Goal: Information Seeking & Learning: Learn about a topic

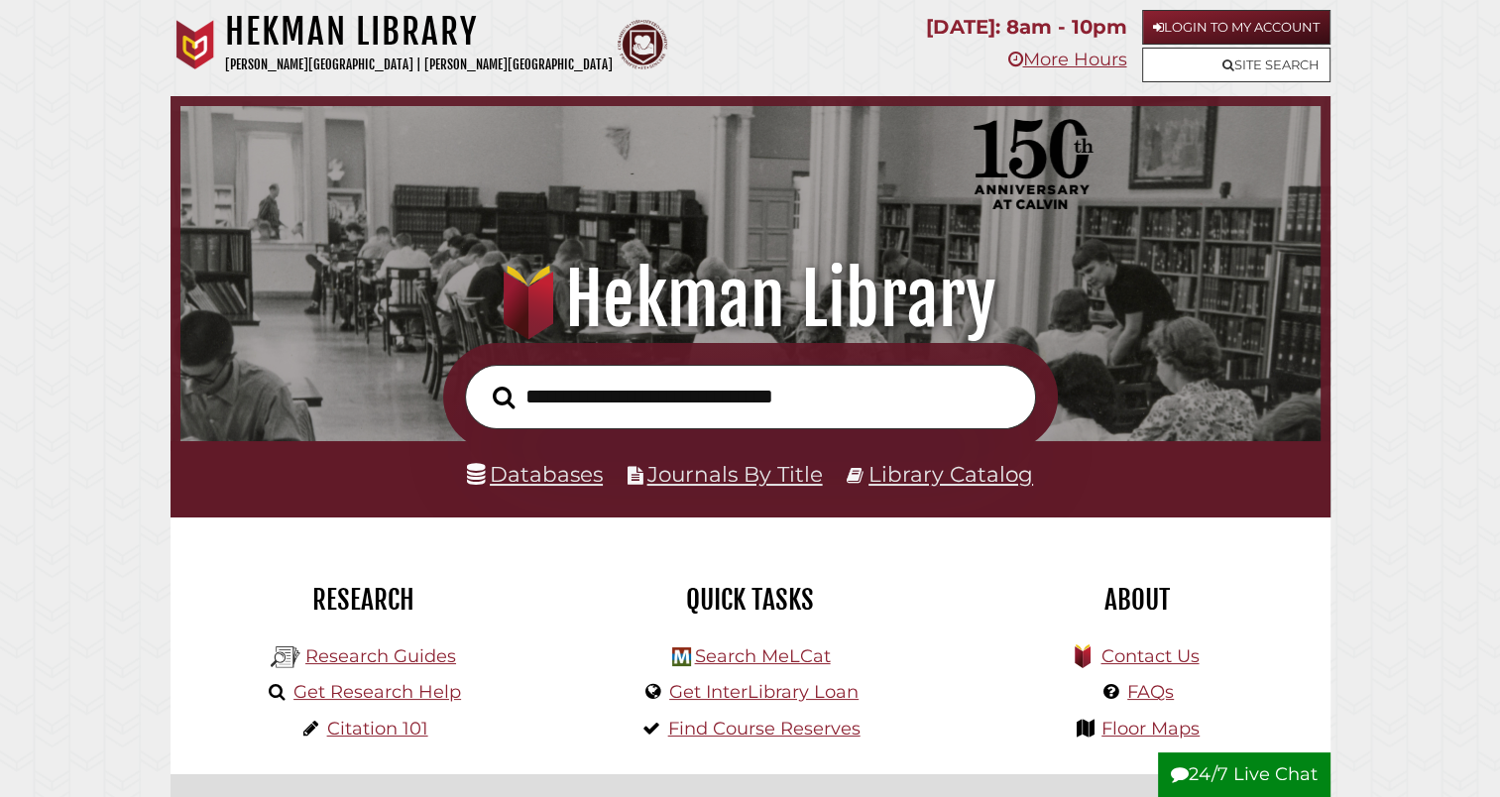
scroll to position [377, 1130]
click at [1236, 20] on link "Login to My Account" at bounding box center [1236, 27] width 188 height 35
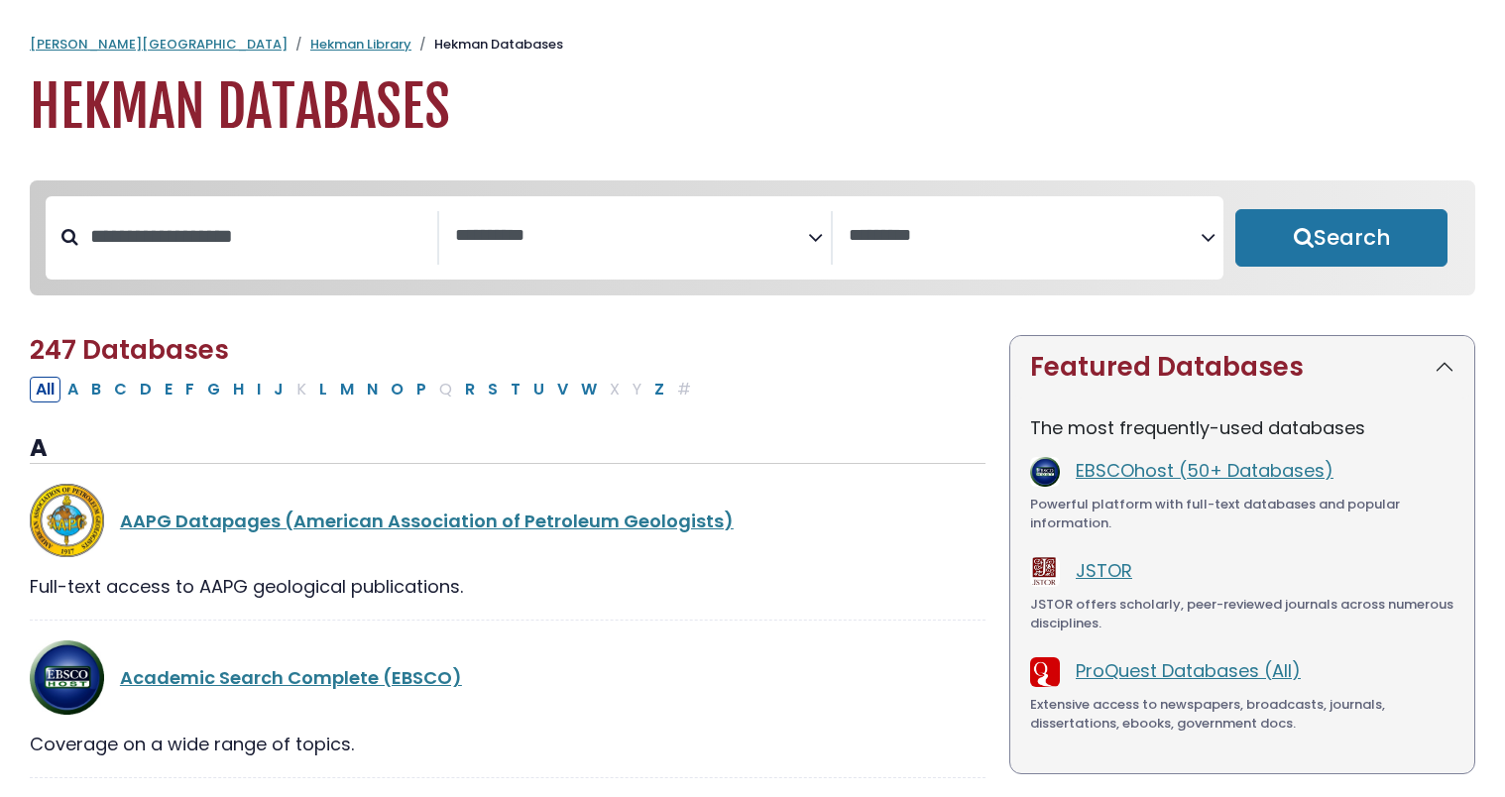
select select "Database Subject Filter"
select select "Database Vendors Filter"
click at [812, 234] on icon "Search filters" at bounding box center [815, 234] width 15 height 30
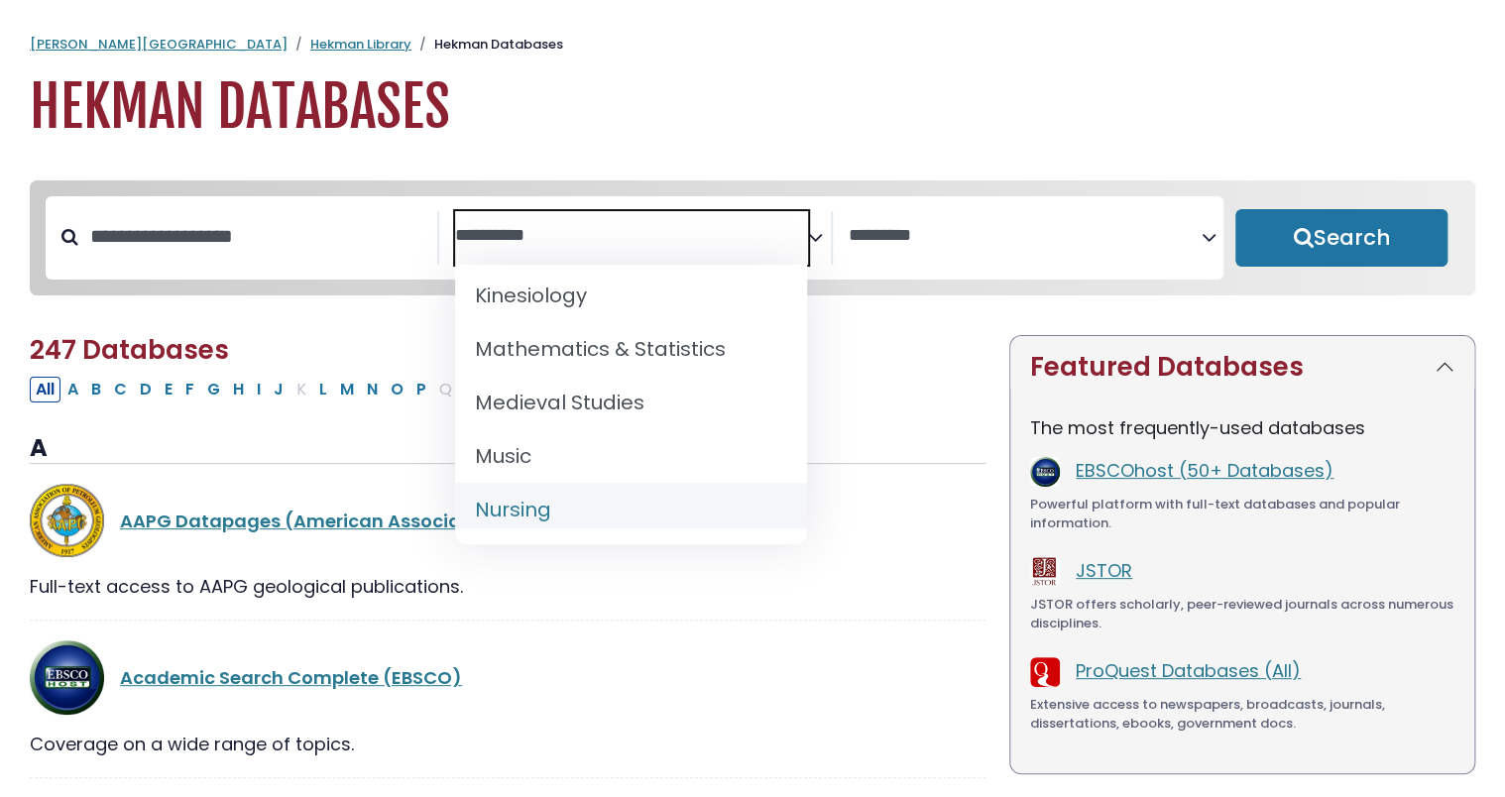
scroll to position [1400, 0]
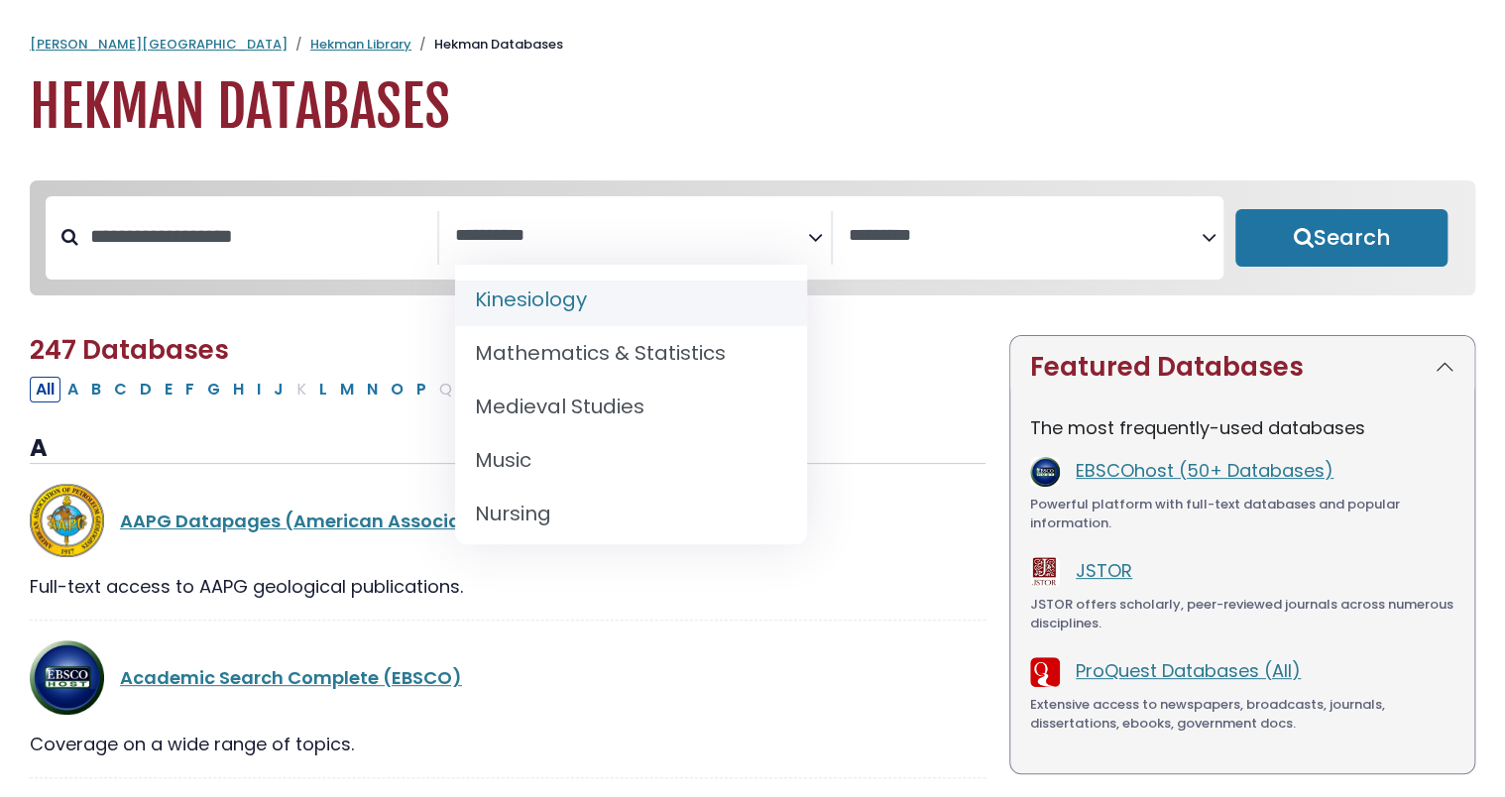
select select "*****"
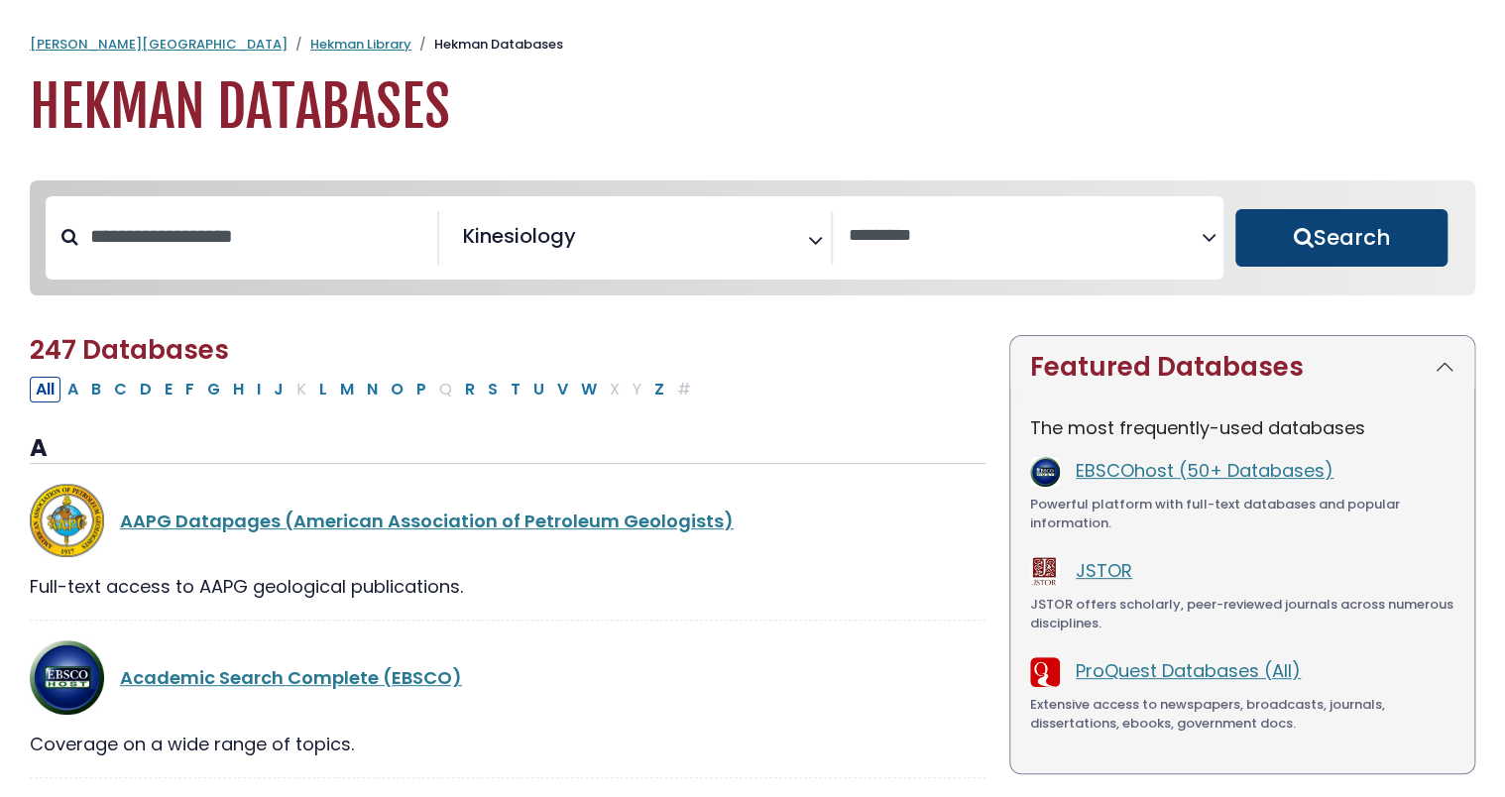
click at [1334, 252] on button "Search" at bounding box center [1341, 238] width 212 height 58
select select "Database Vendors Filter"
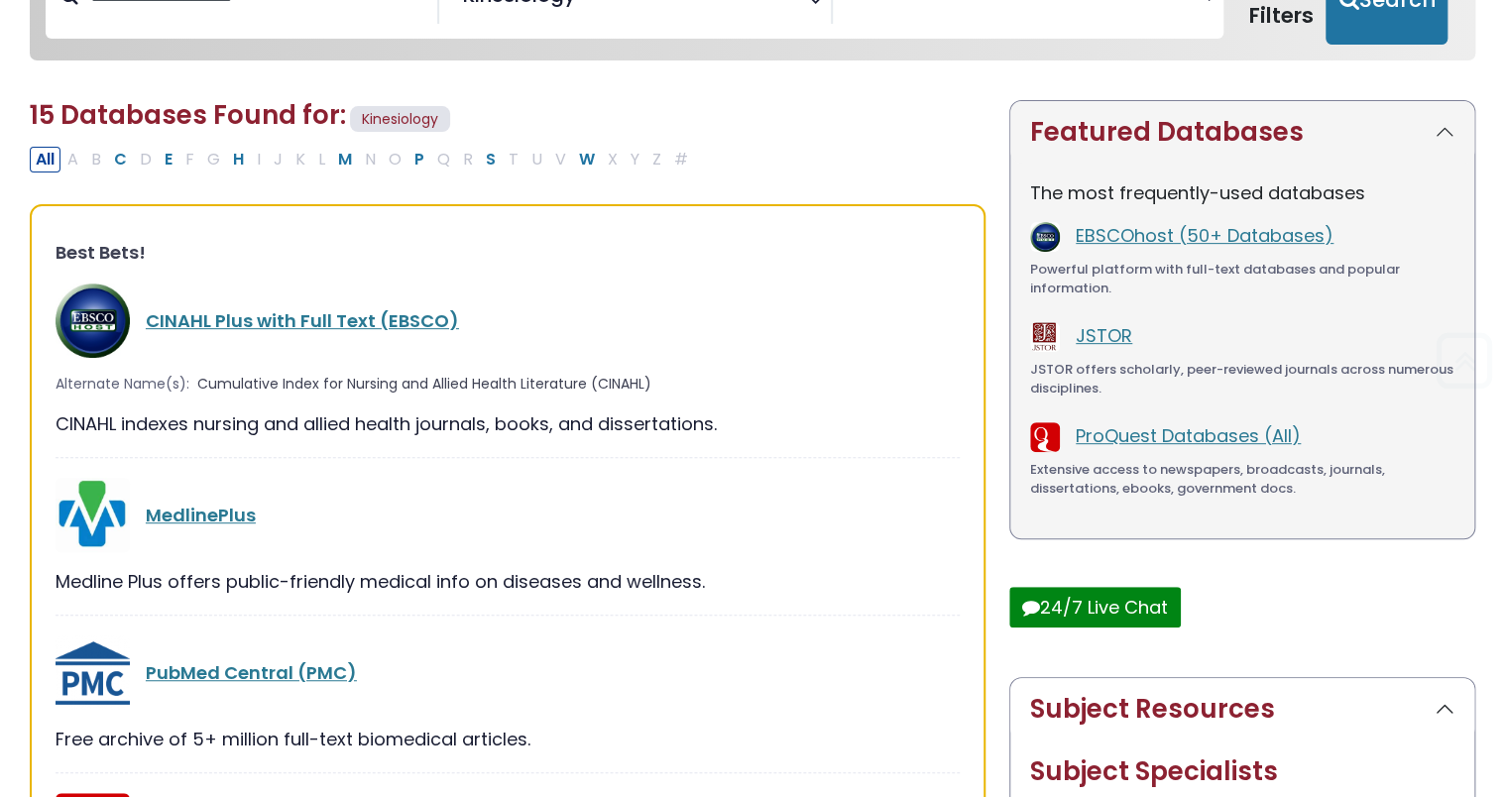
scroll to position [258, 0]
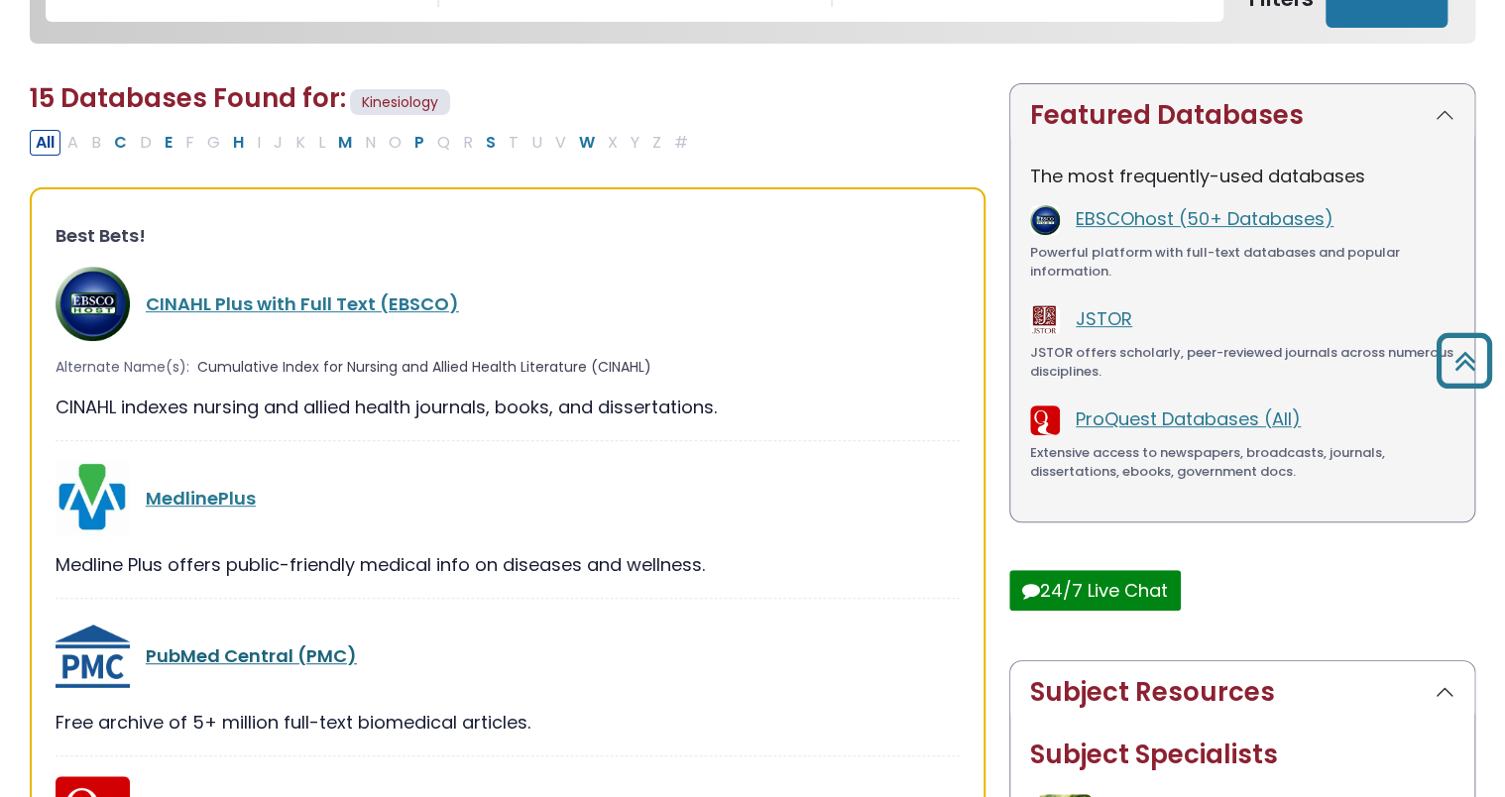
click at [226, 650] on link "PubMed Central (PMC)" at bounding box center [251, 656] width 211 height 25
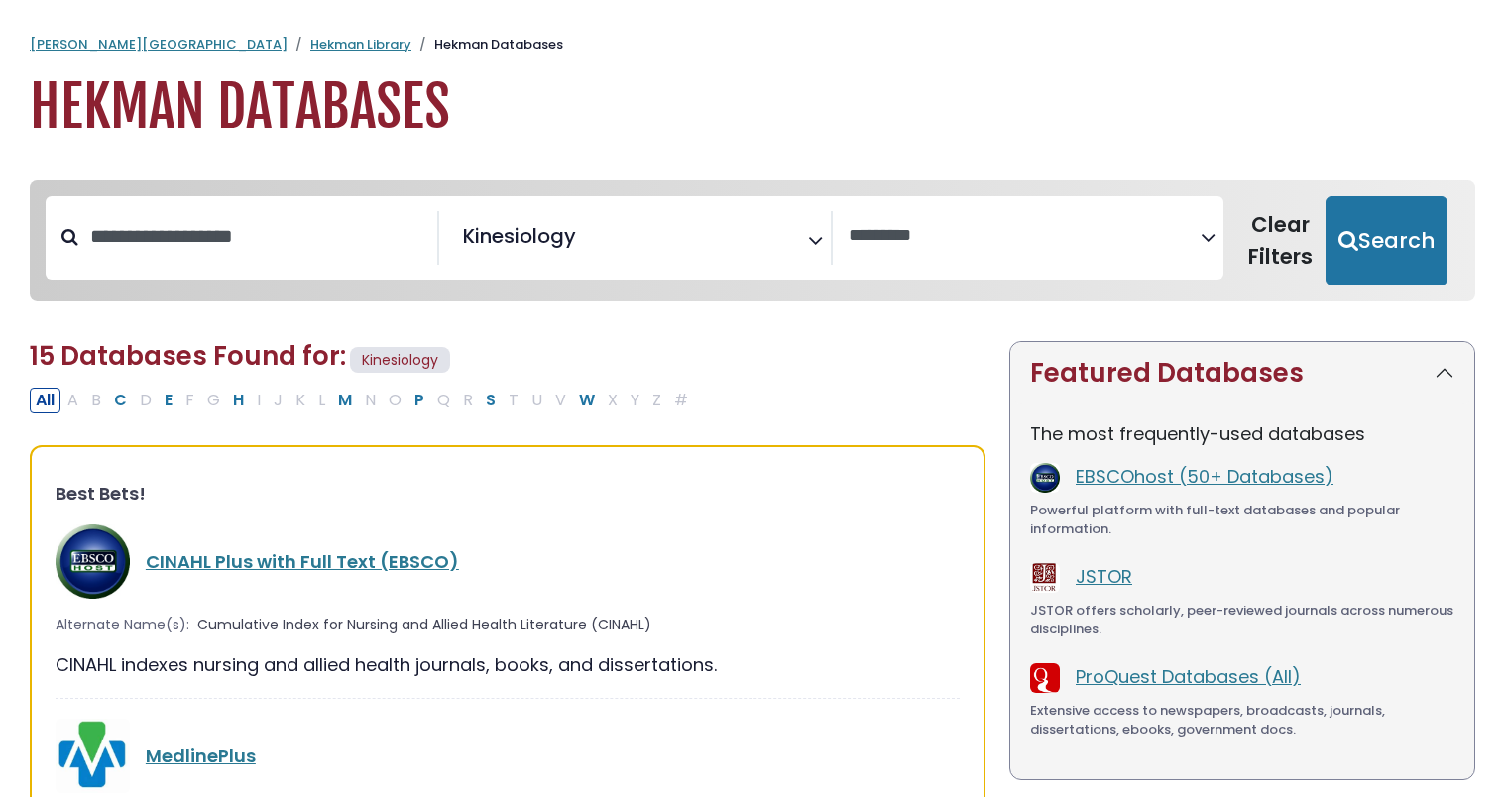
select select "Database Vendors Filter"
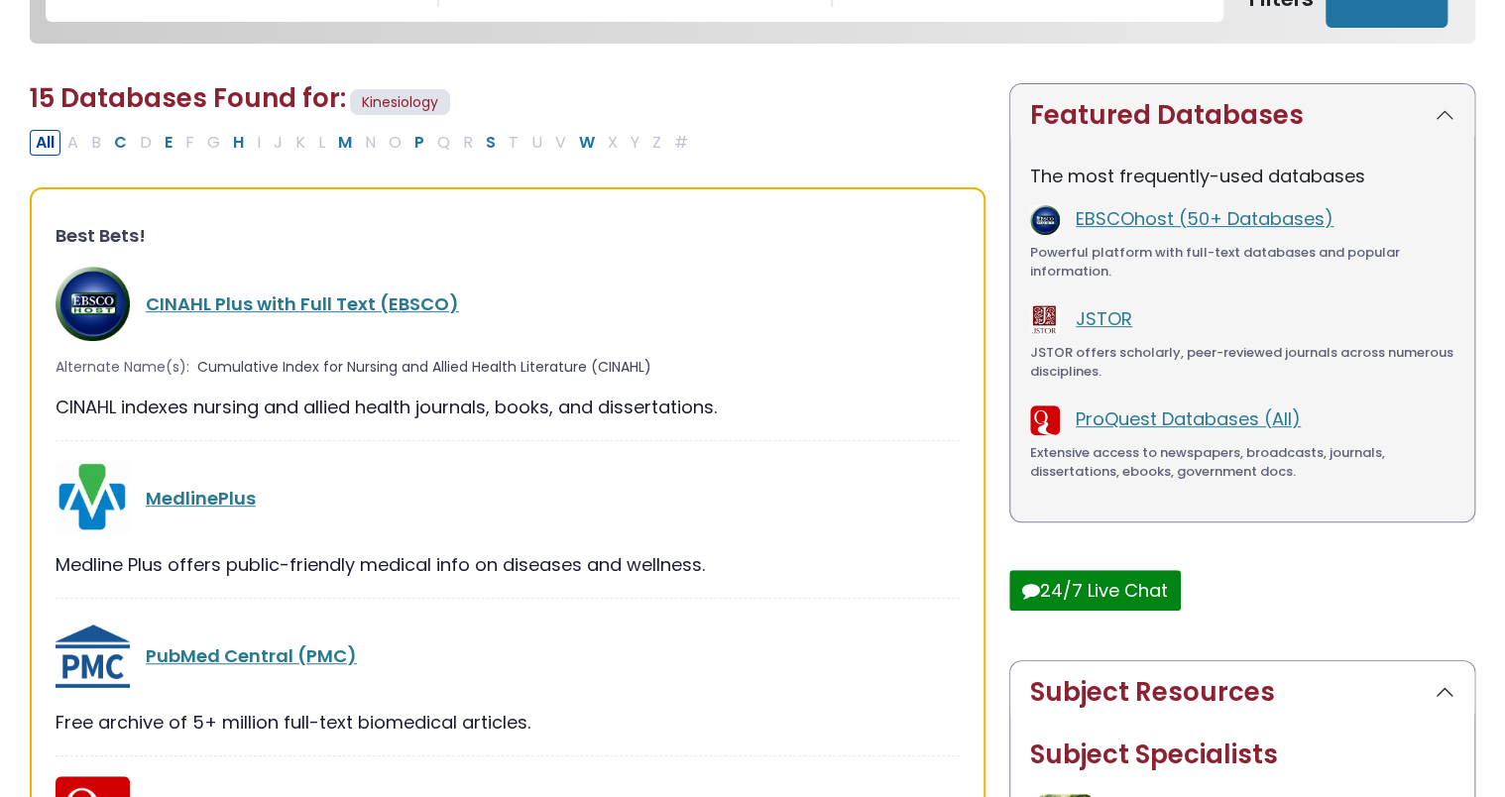
scroll to position [645, 0]
click at [218, 651] on link "PubMed Central (PMC)" at bounding box center [251, 656] width 211 height 25
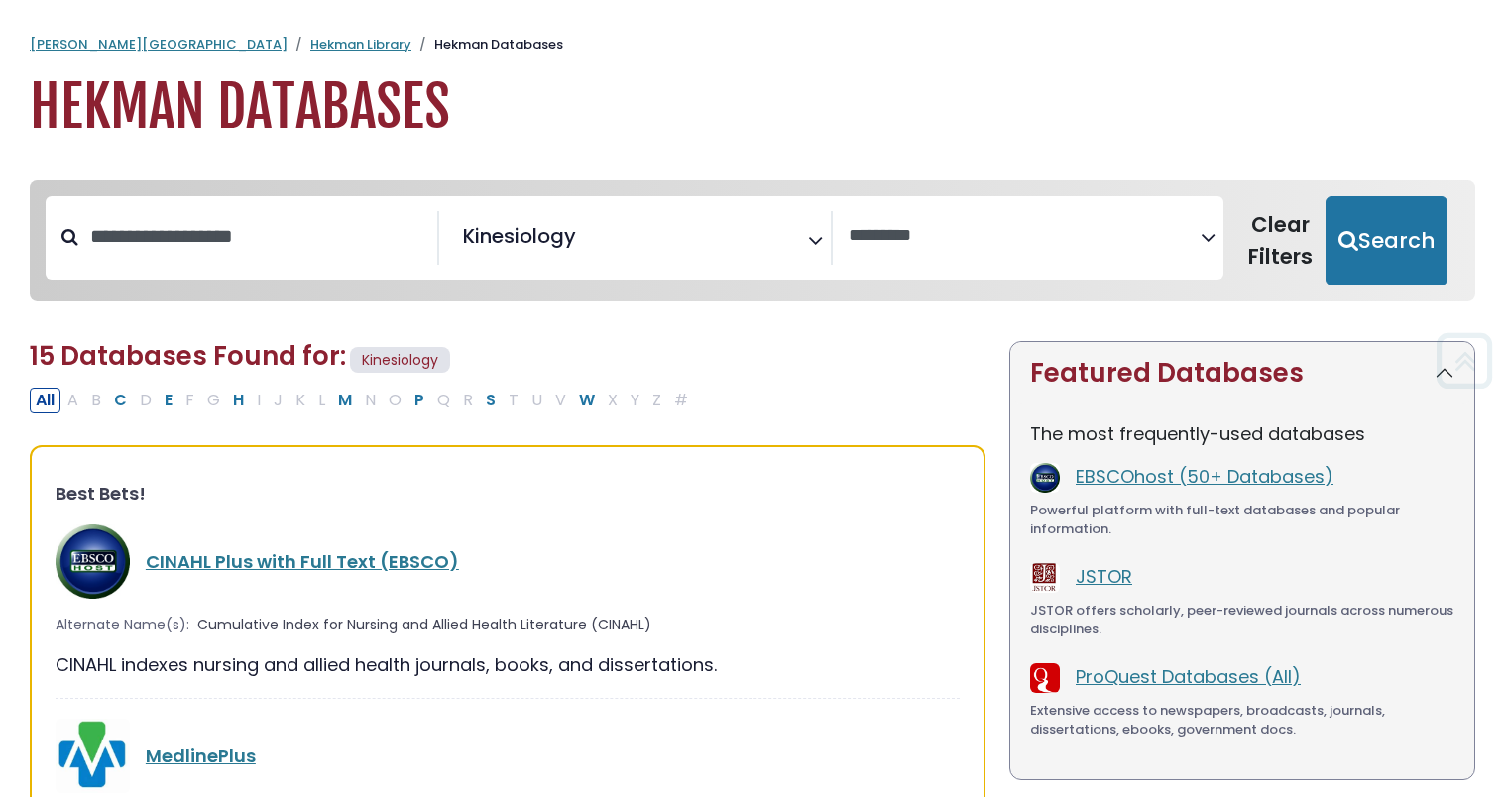
select select "Database Vendors Filter"
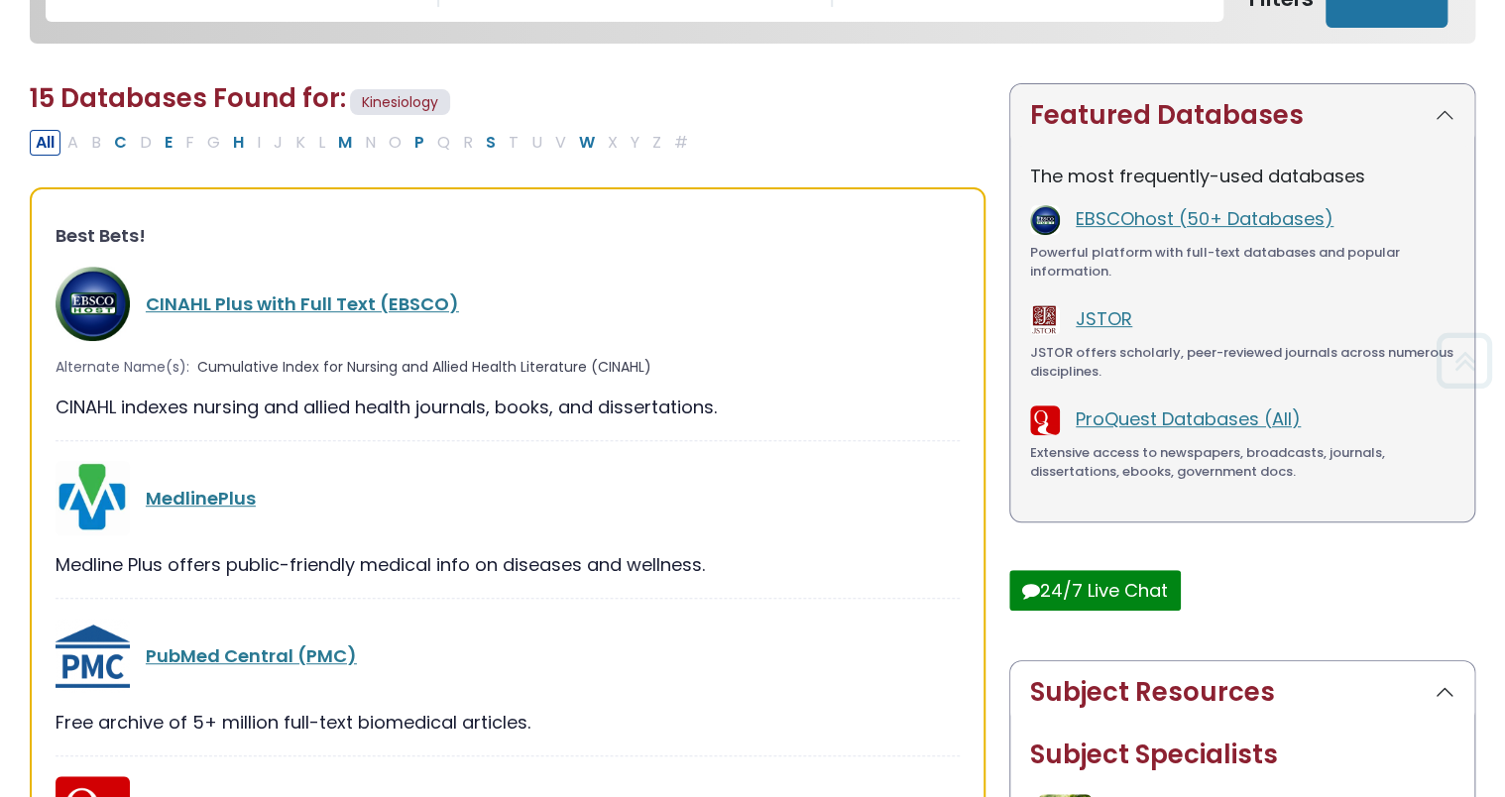
scroll to position [645, 0]
click at [202, 488] on link "MedlinePlus" at bounding box center [201, 498] width 110 height 25
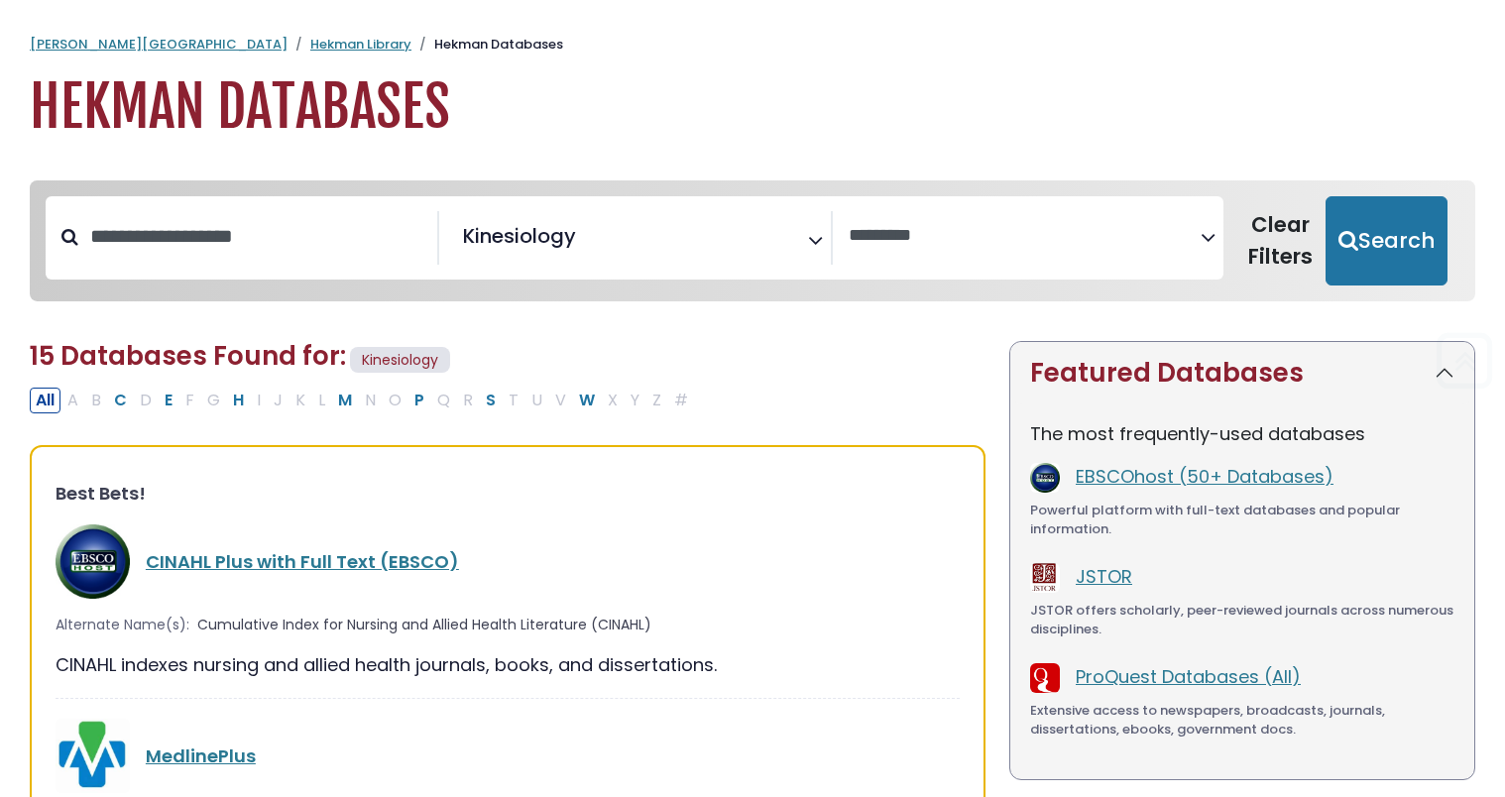
select select "Database Vendors Filter"
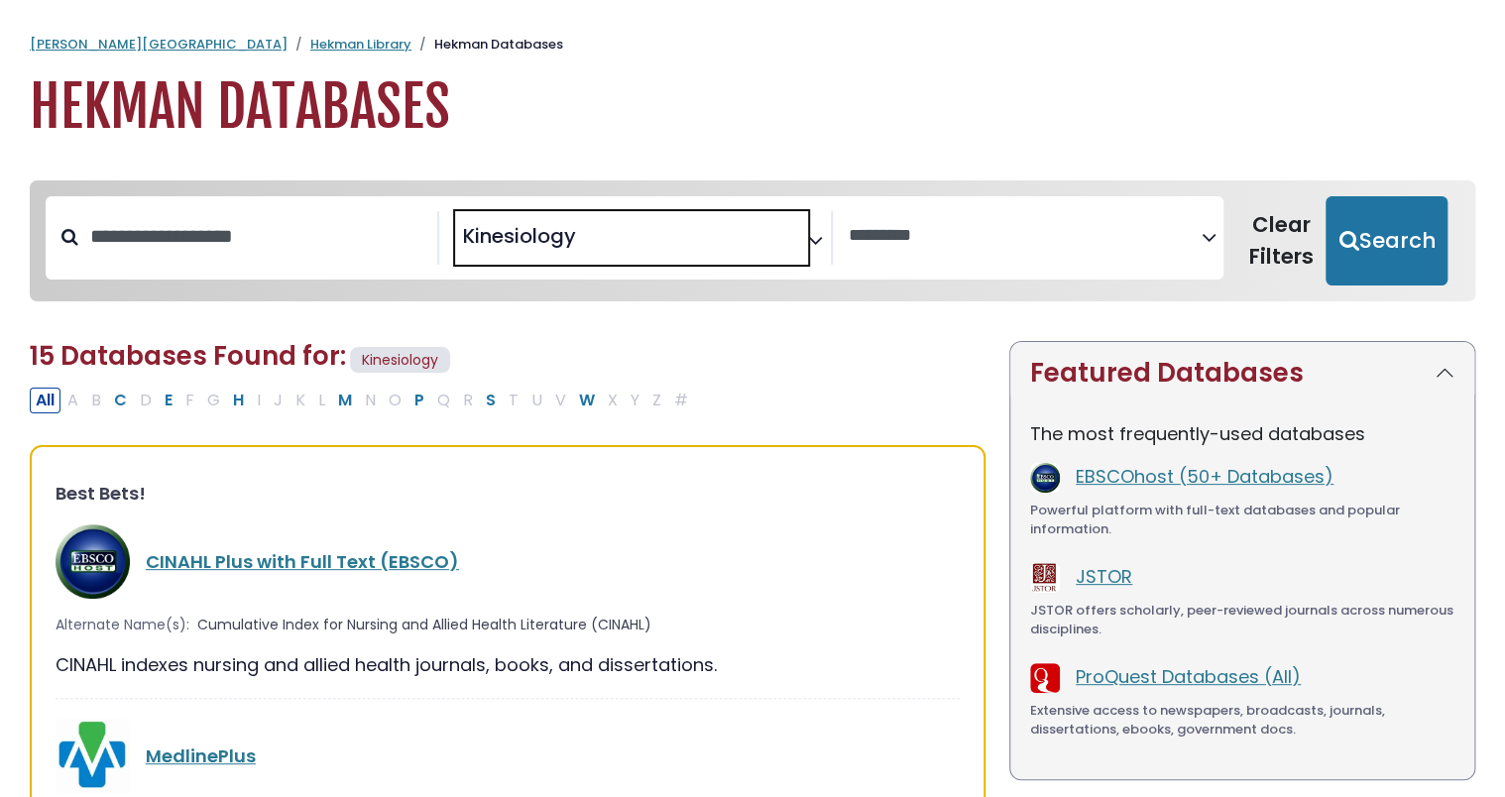
click at [803, 228] on span "× Kinesiology" at bounding box center [631, 238] width 353 height 54
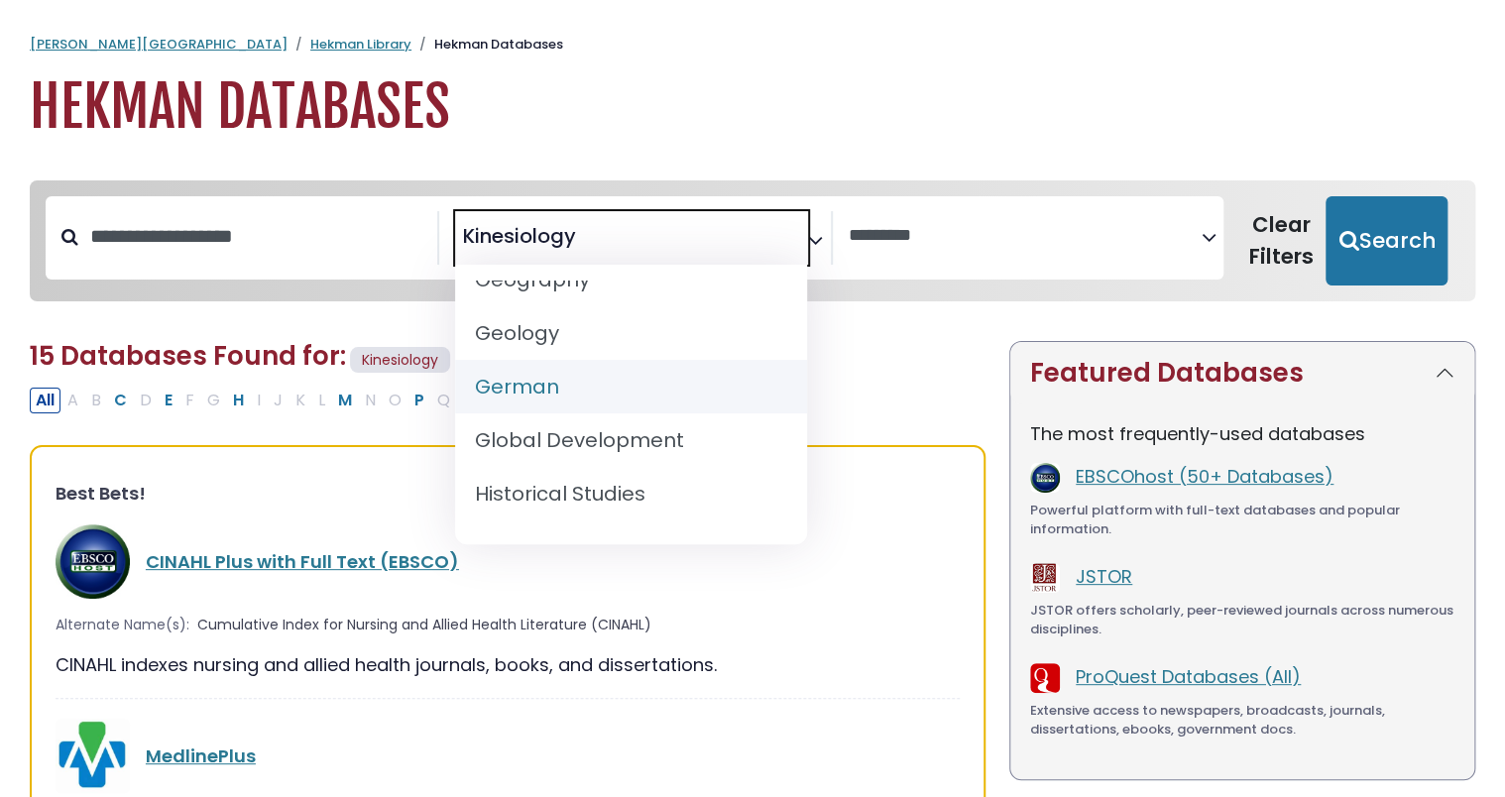
scroll to position [999, 0]
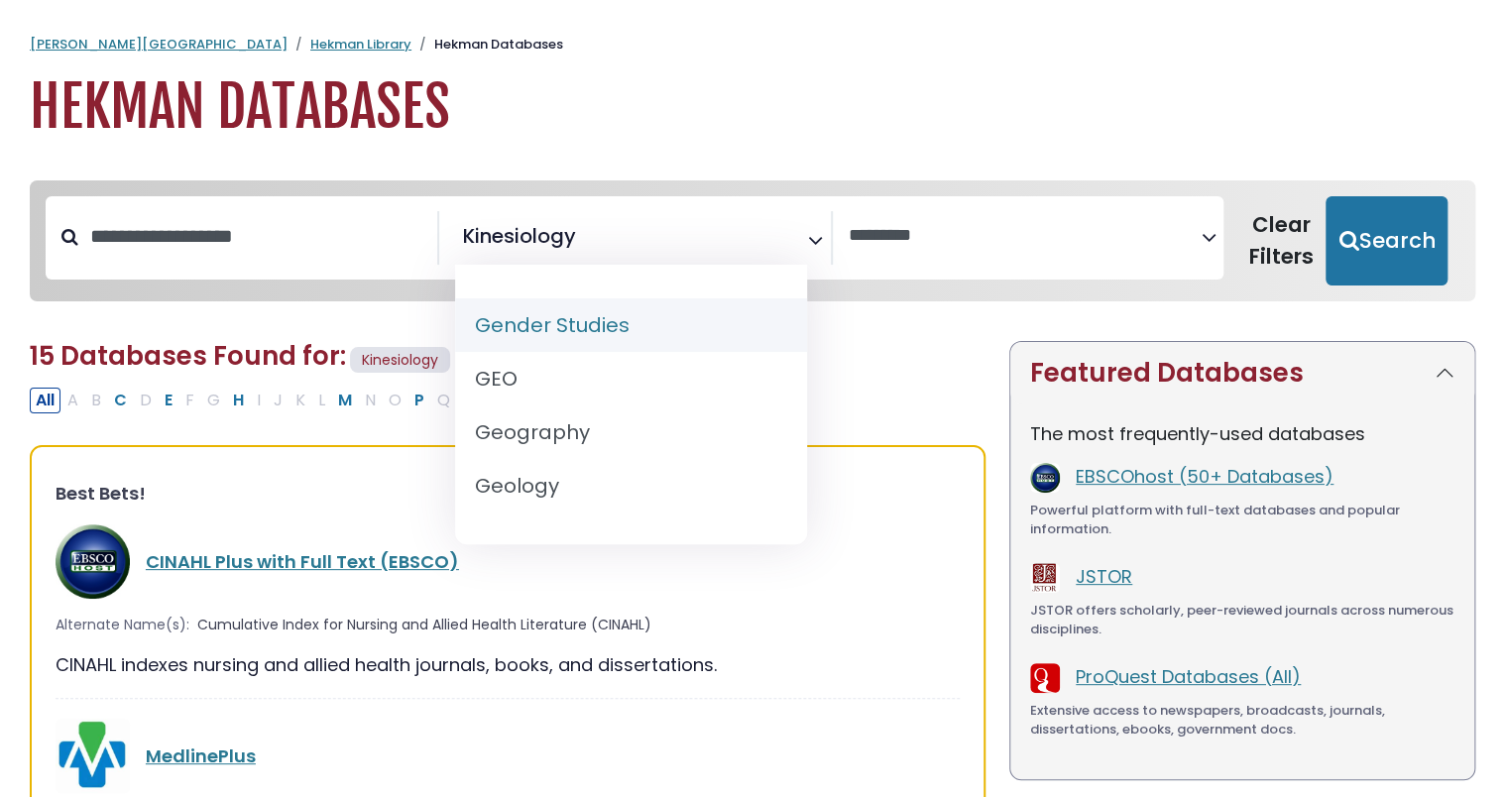
select select "*****"
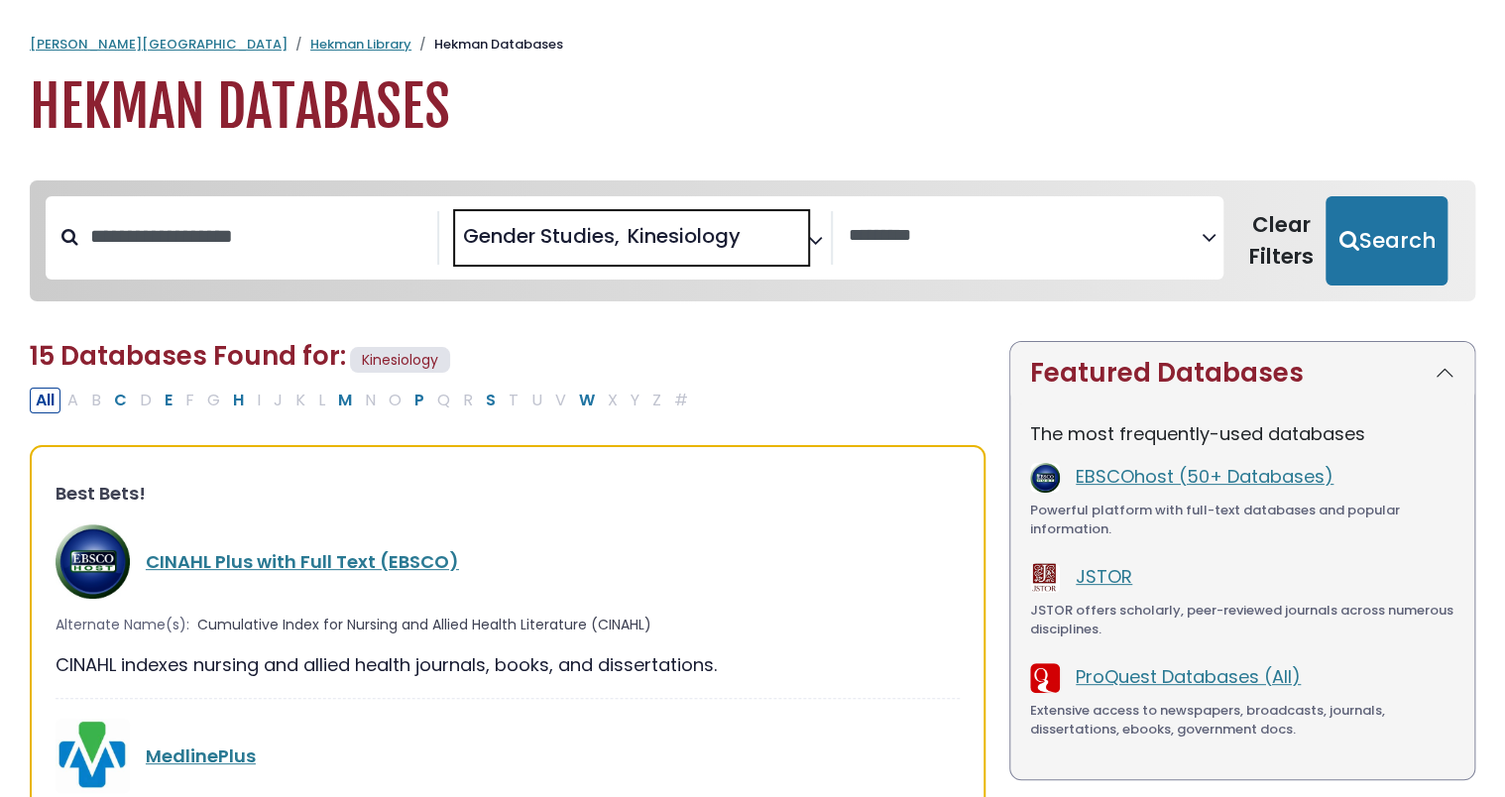
click at [806, 241] on span "× Gender Studies × Kinesiology" at bounding box center [631, 238] width 353 height 54
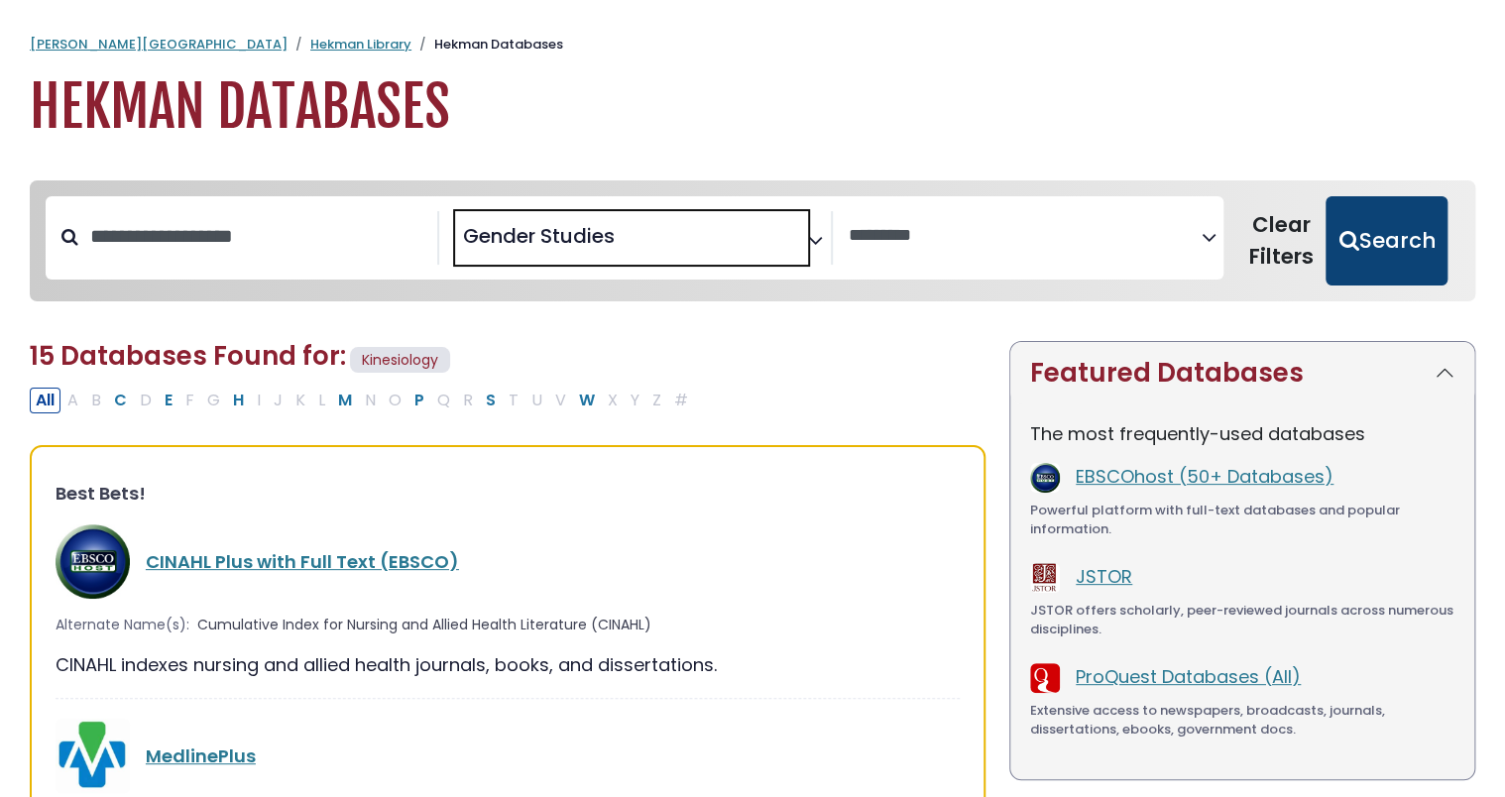
click at [1427, 248] on button "Search" at bounding box center [1387, 240] width 122 height 89
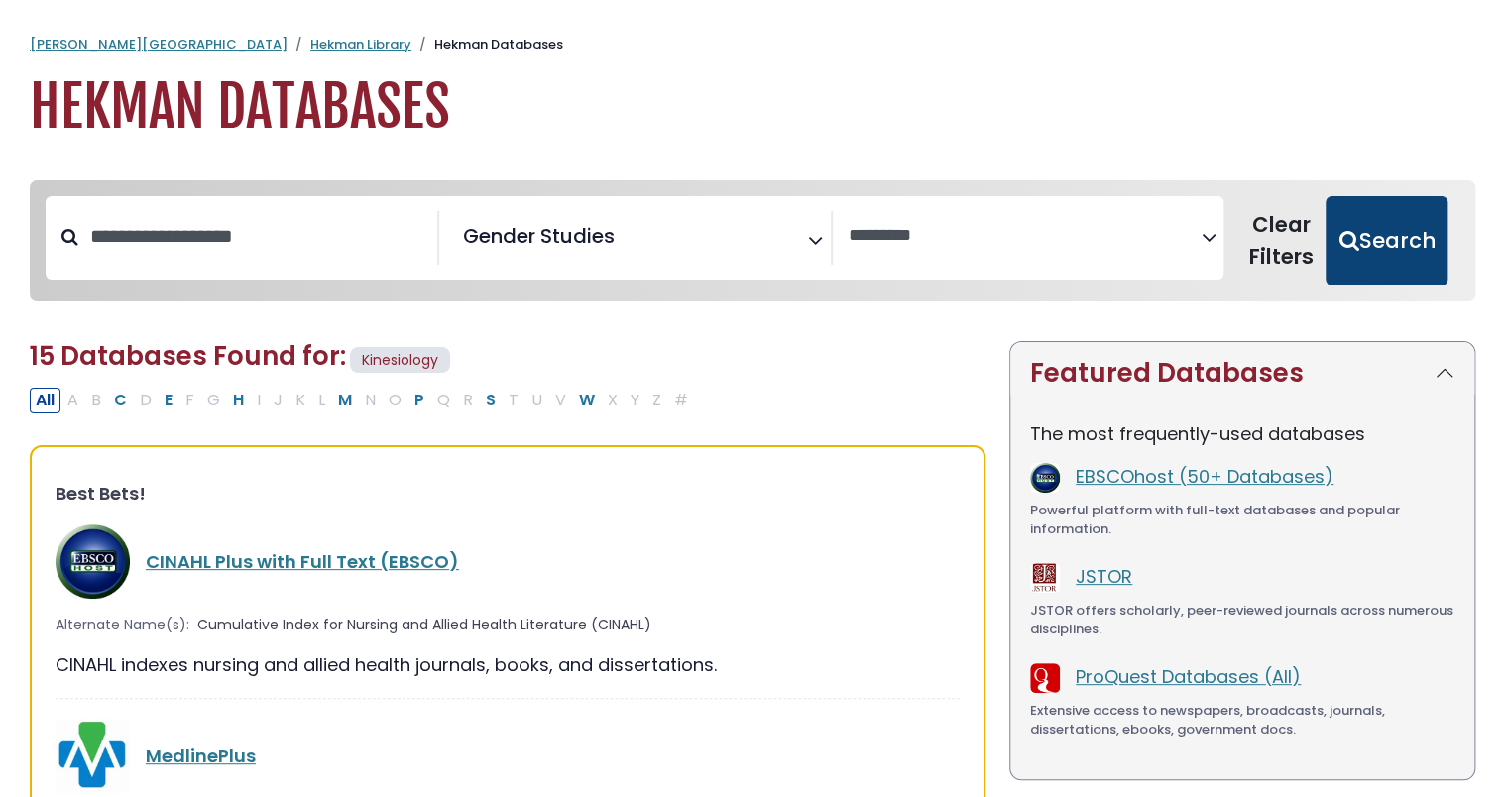
select select "Database Vendors Filter"
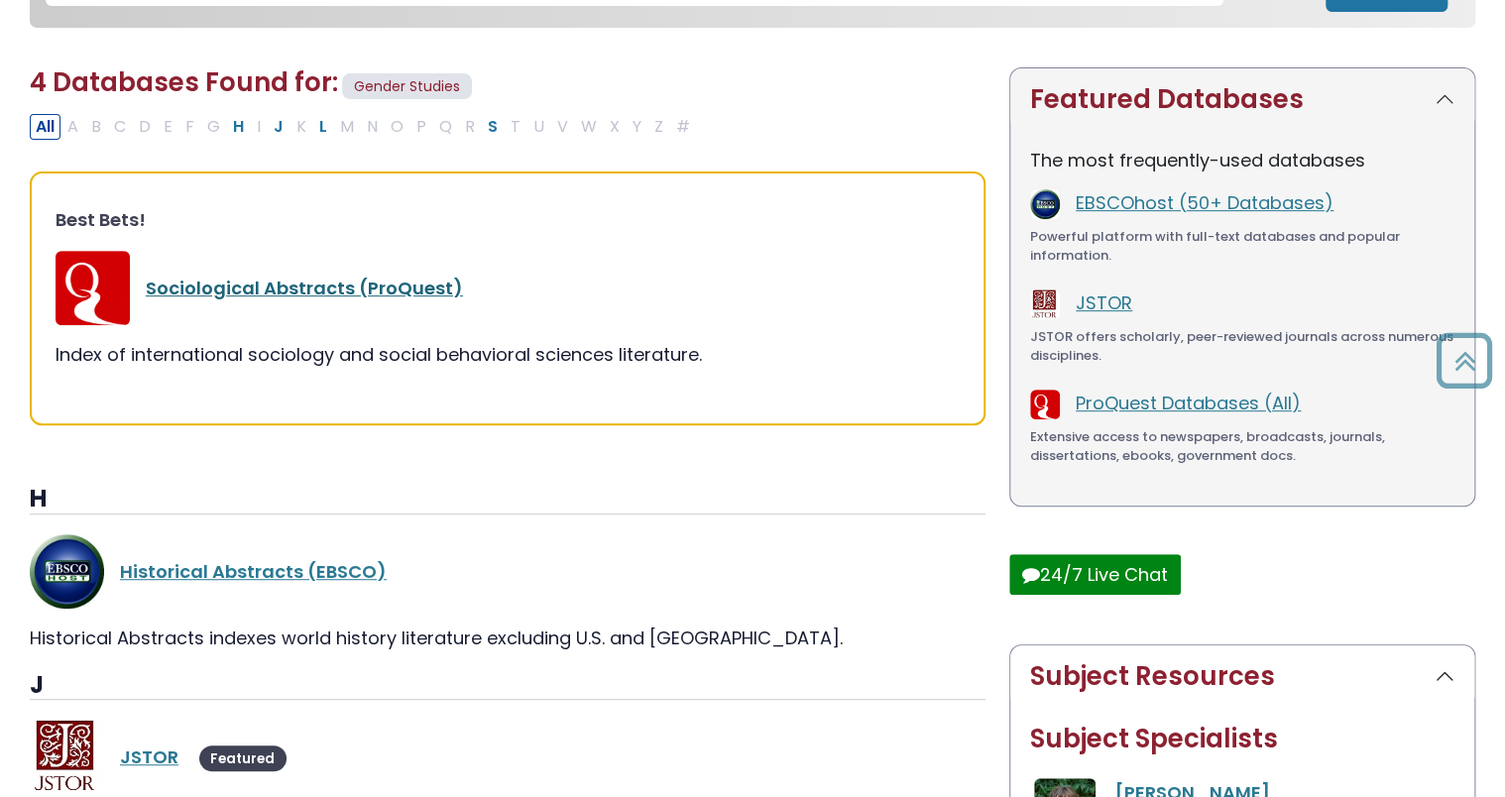
scroll to position [293, 0]
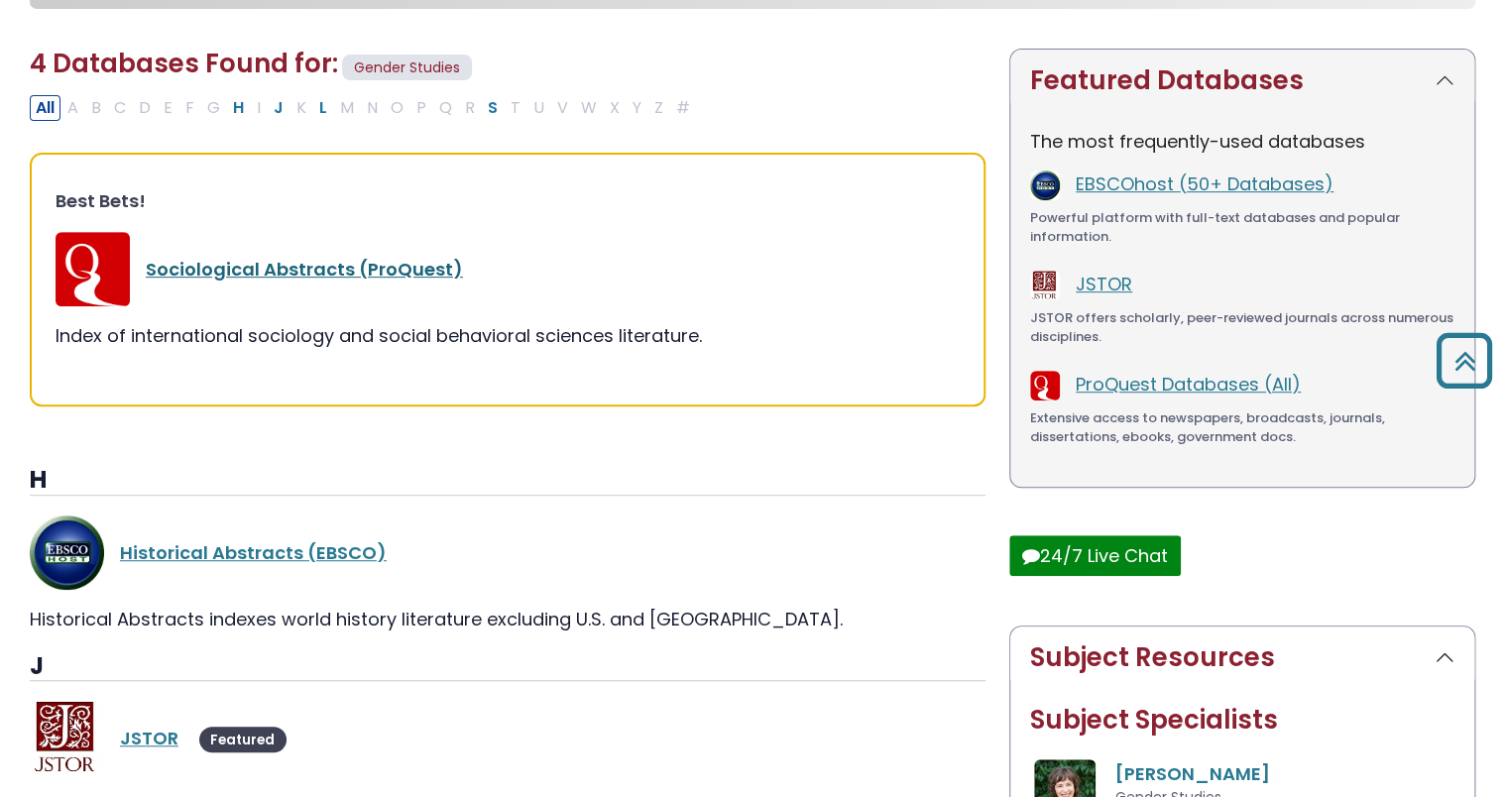
click at [252, 276] on link "Sociological Abstracts (ProQuest)" at bounding box center [304, 269] width 317 height 25
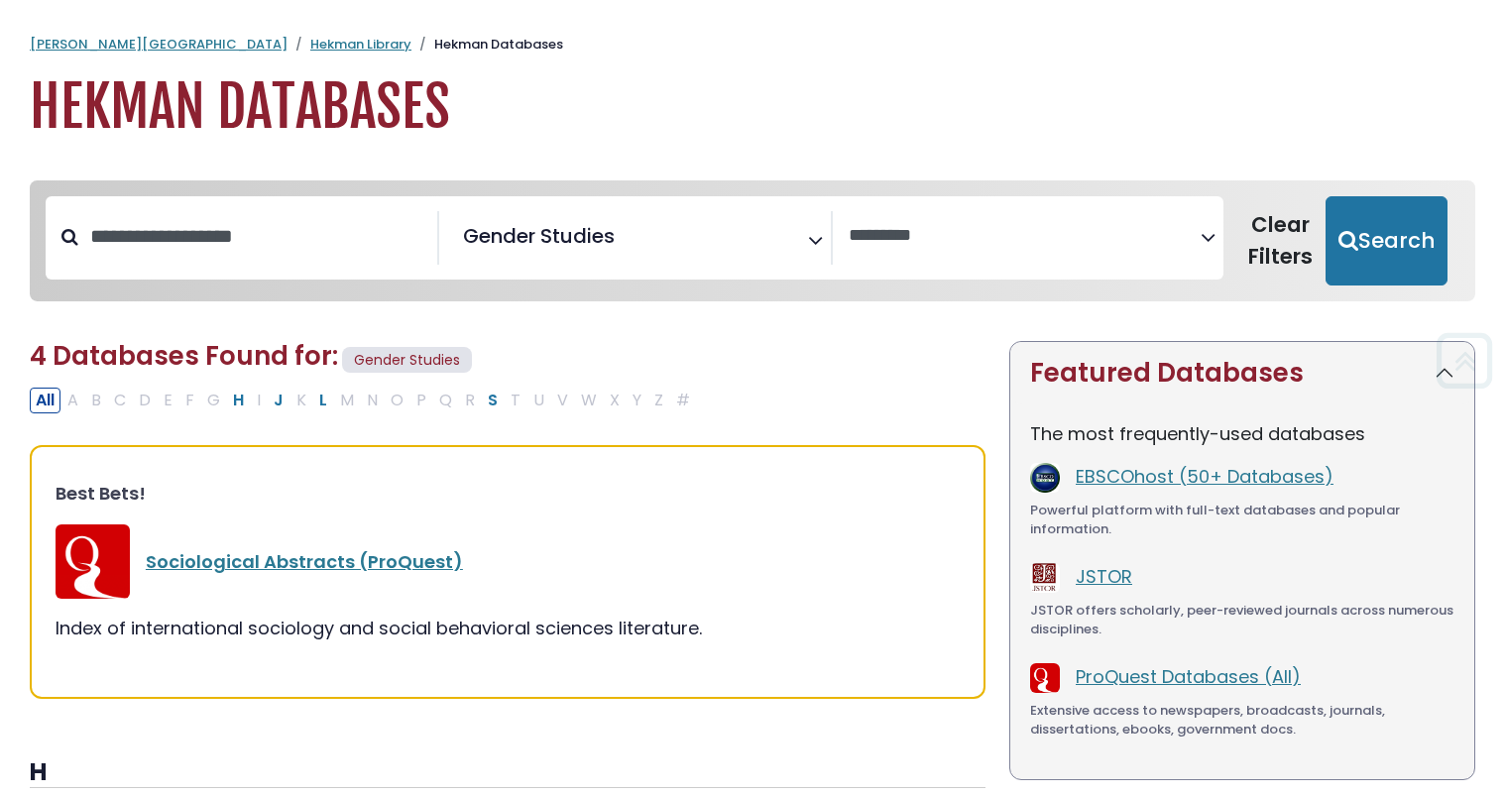
select select "Database Vendors Filter"
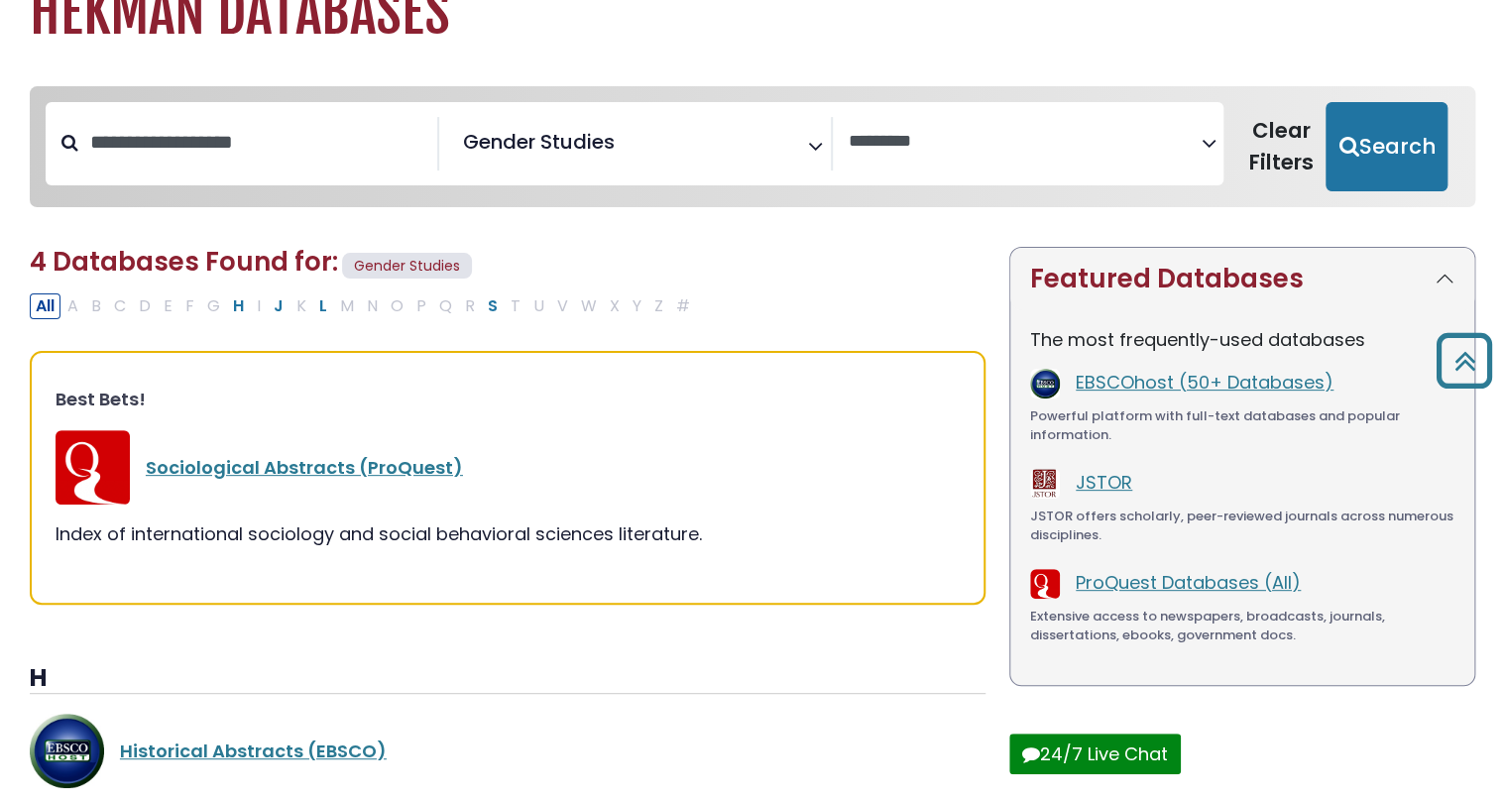
scroll to position [92, 0]
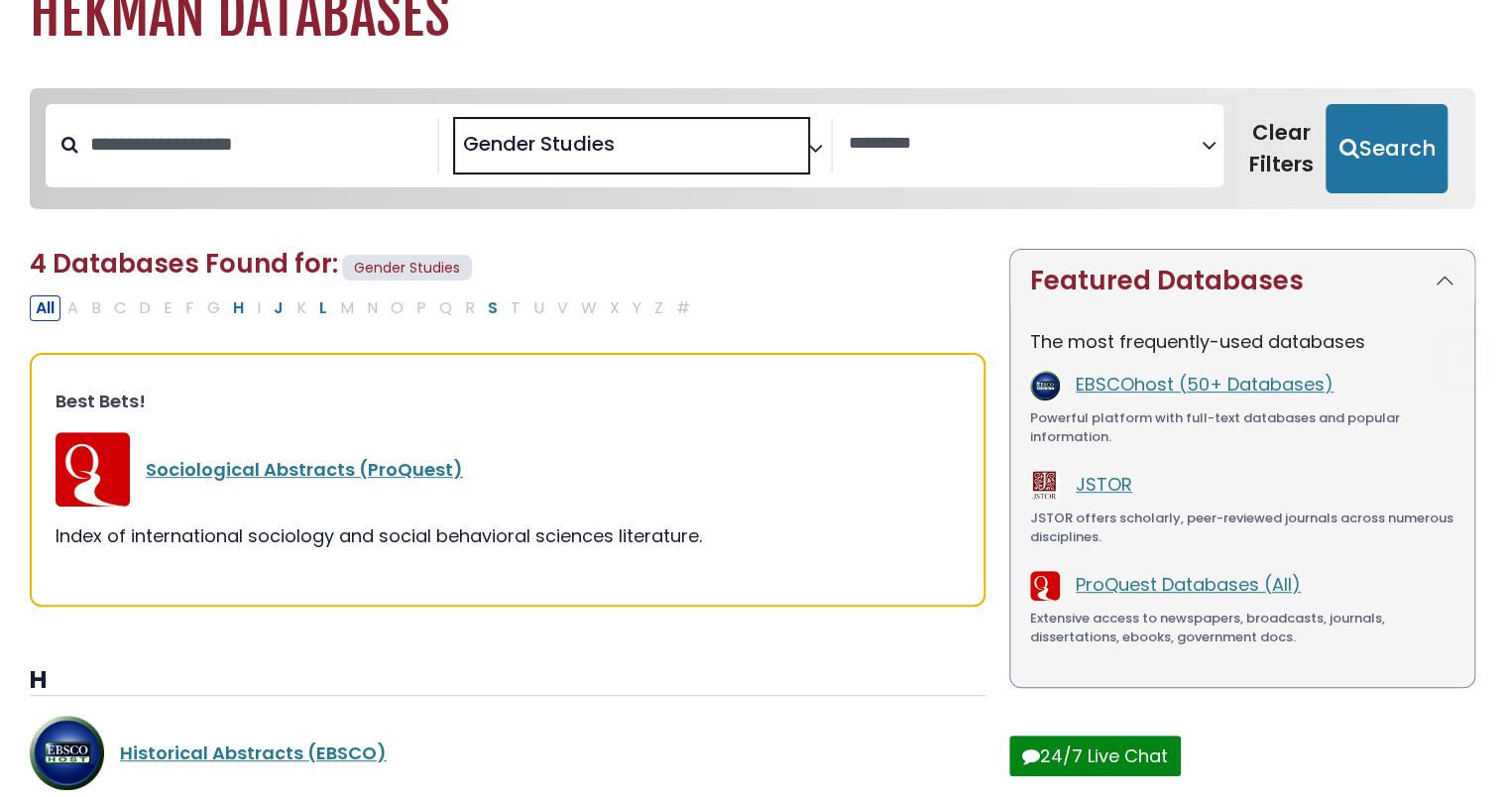
click at [789, 141] on span "× Gender Studies" at bounding box center [631, 146] width 353 height 54
click at [622, 160] on span "Search filters" at bounding box center [631, 146] width 353 height 54
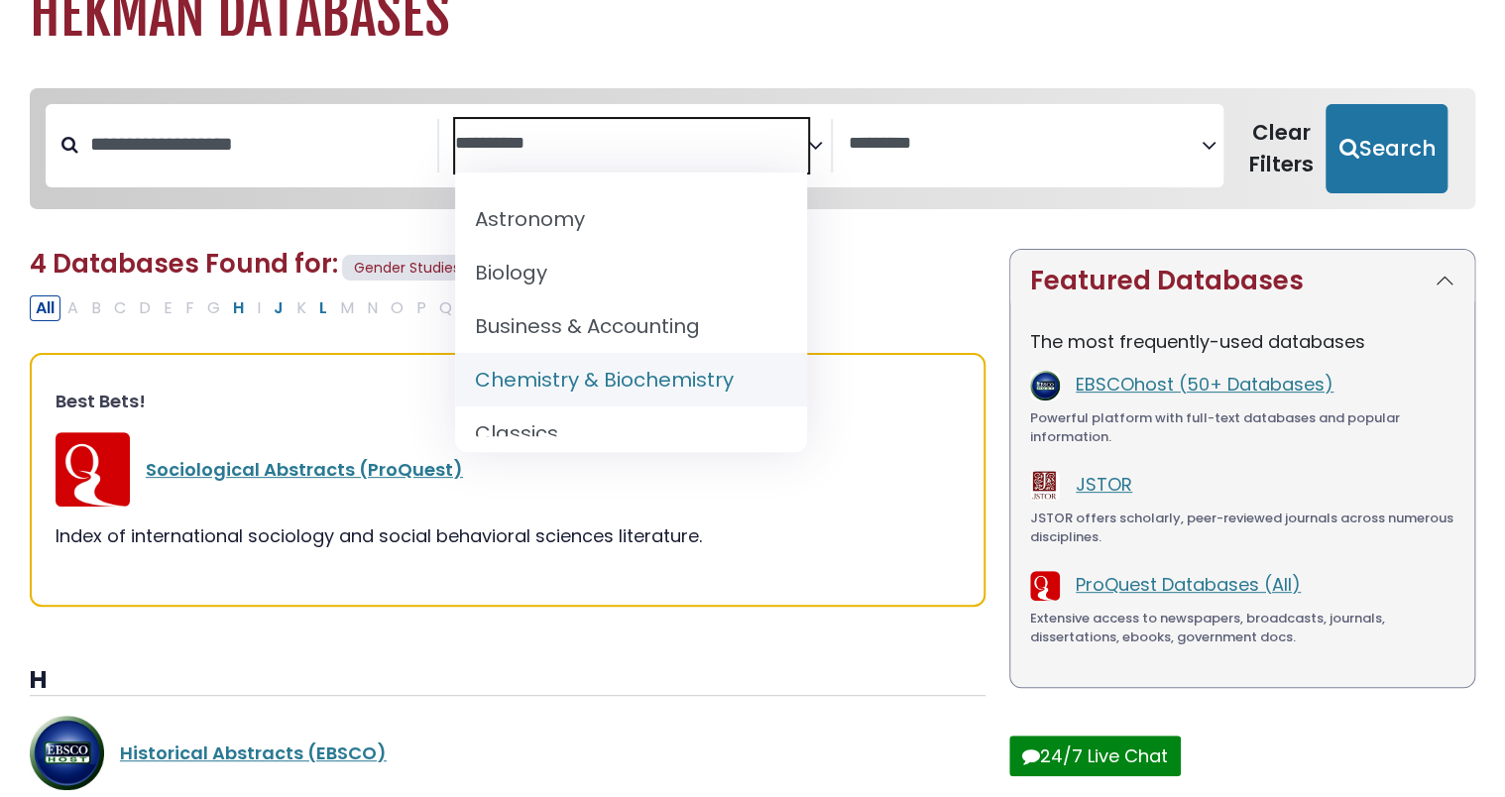
scroll to position [209, 0]
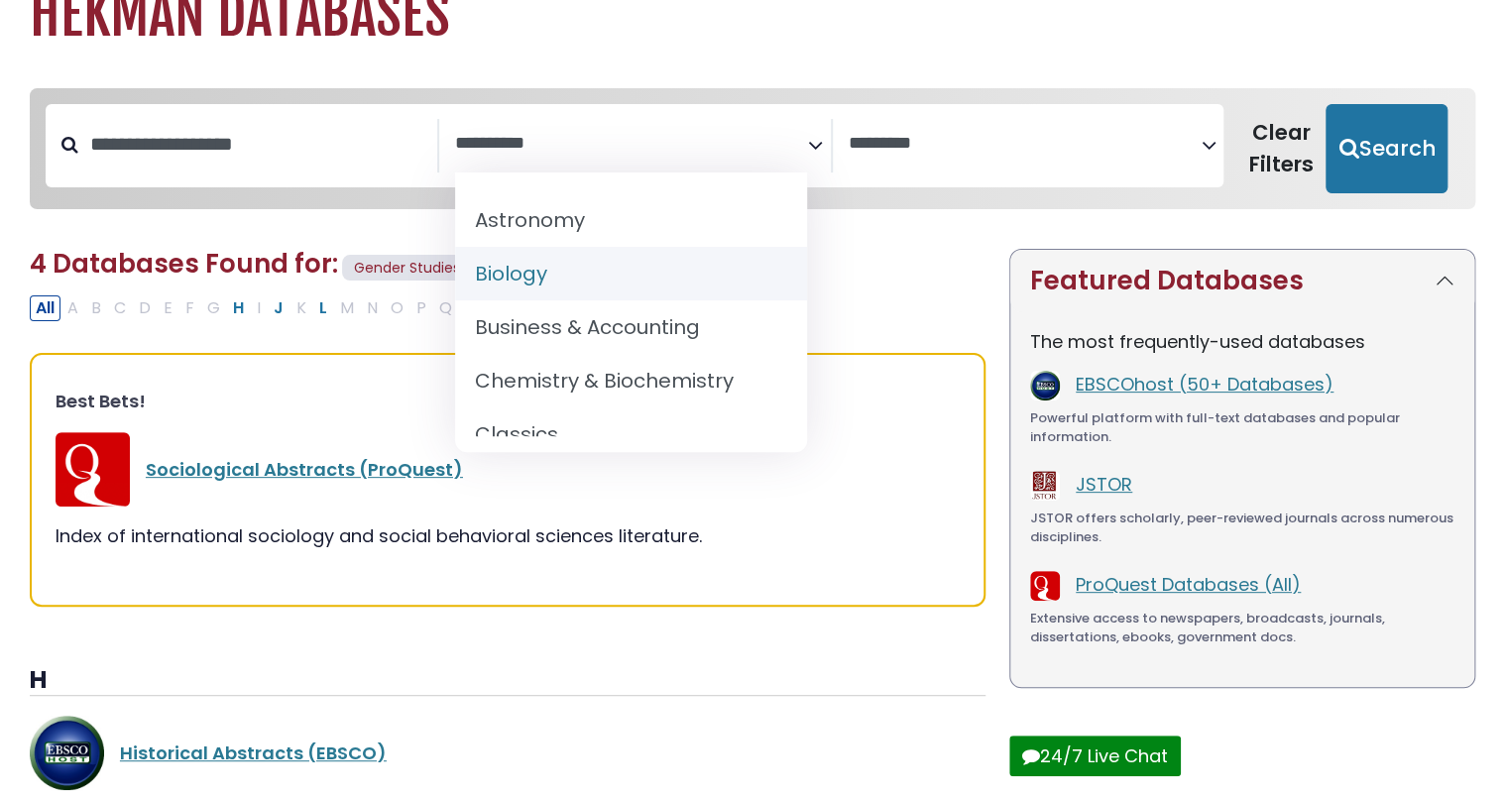
select select "*****"
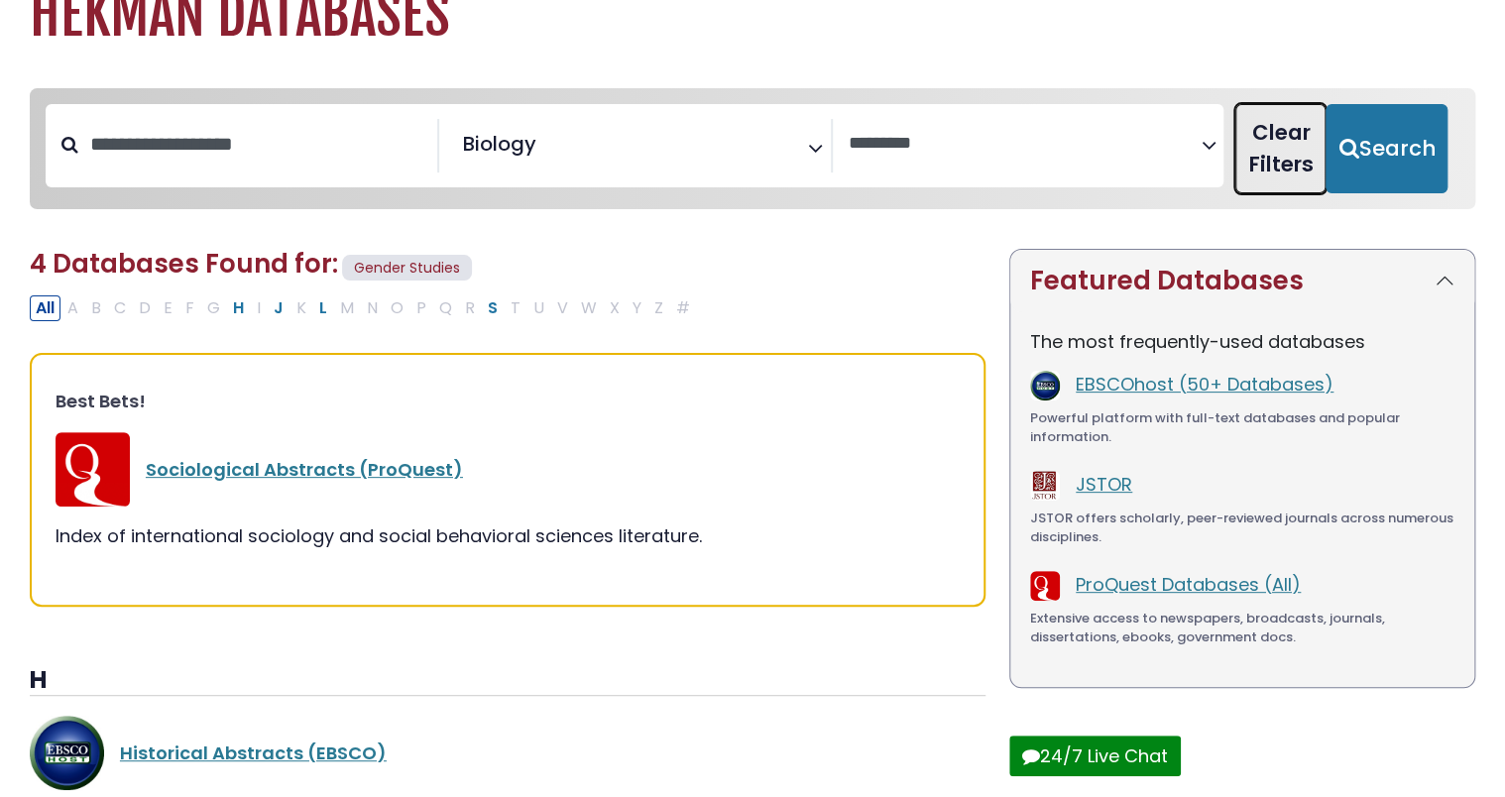
click at [1326, 161] on button "Clear Filters" at bounding box center [1280, 148] width 90 height 89
select select "Database Subject Filter"
select select "Database Vendors Filter"
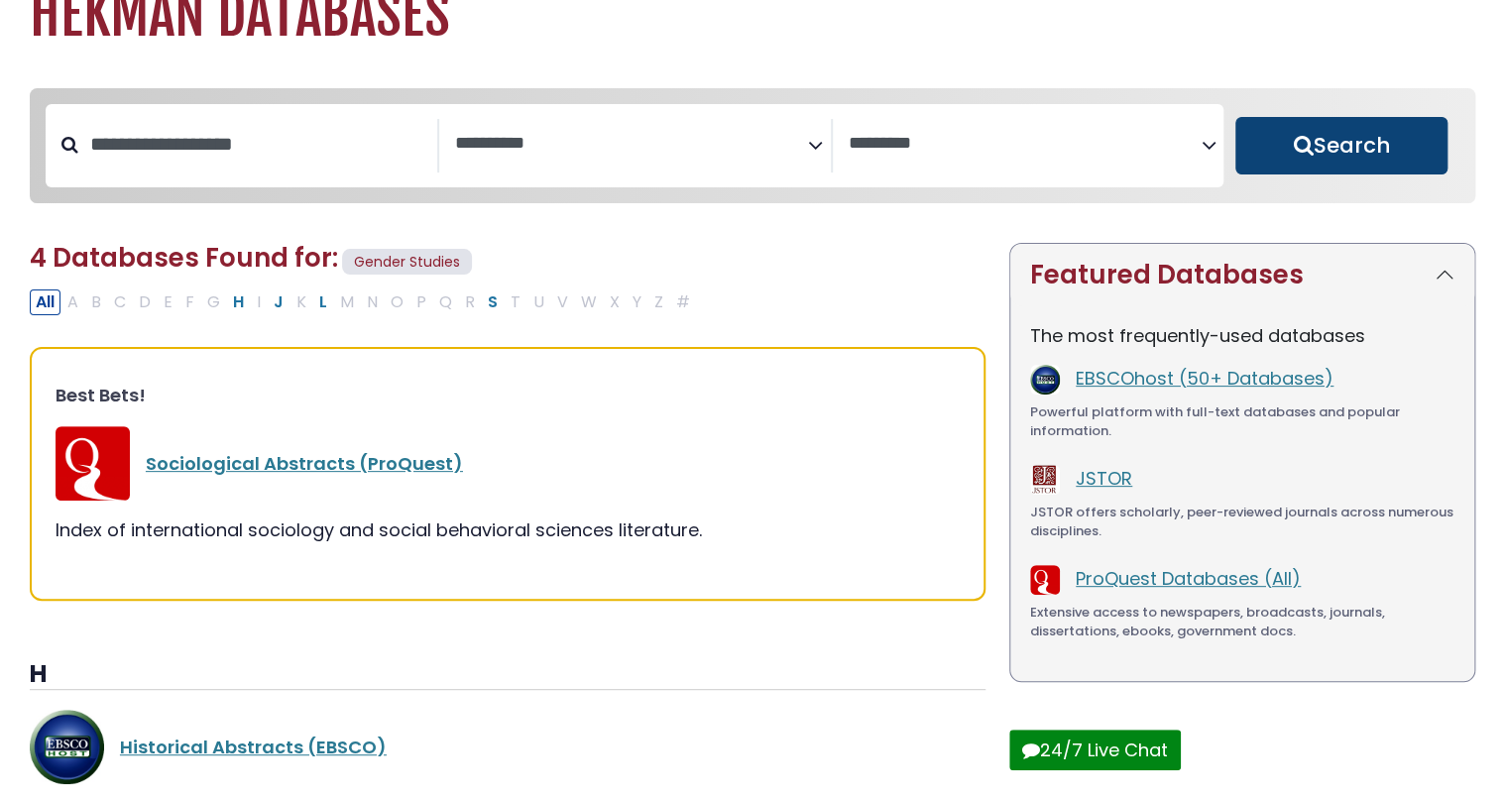
select select "Database Subject Filter"
select select "Database Vendors Filter"
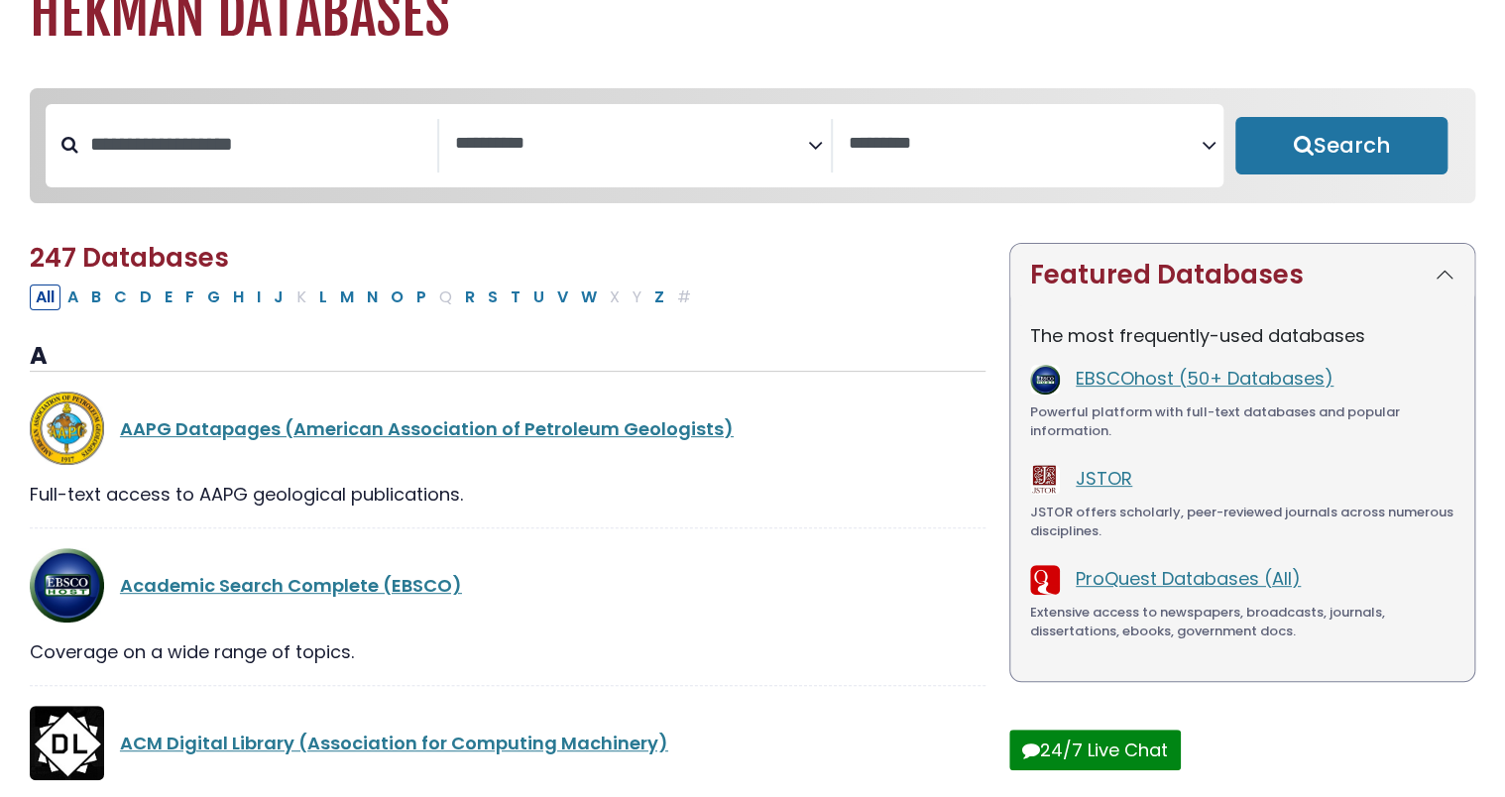
click at [822, 144] on div "**********" at bounding box center [643, 146] width 376 height 54
click at [808, 147] on icon "Search filters" at bounding box center [815, 142] width 15 height 30
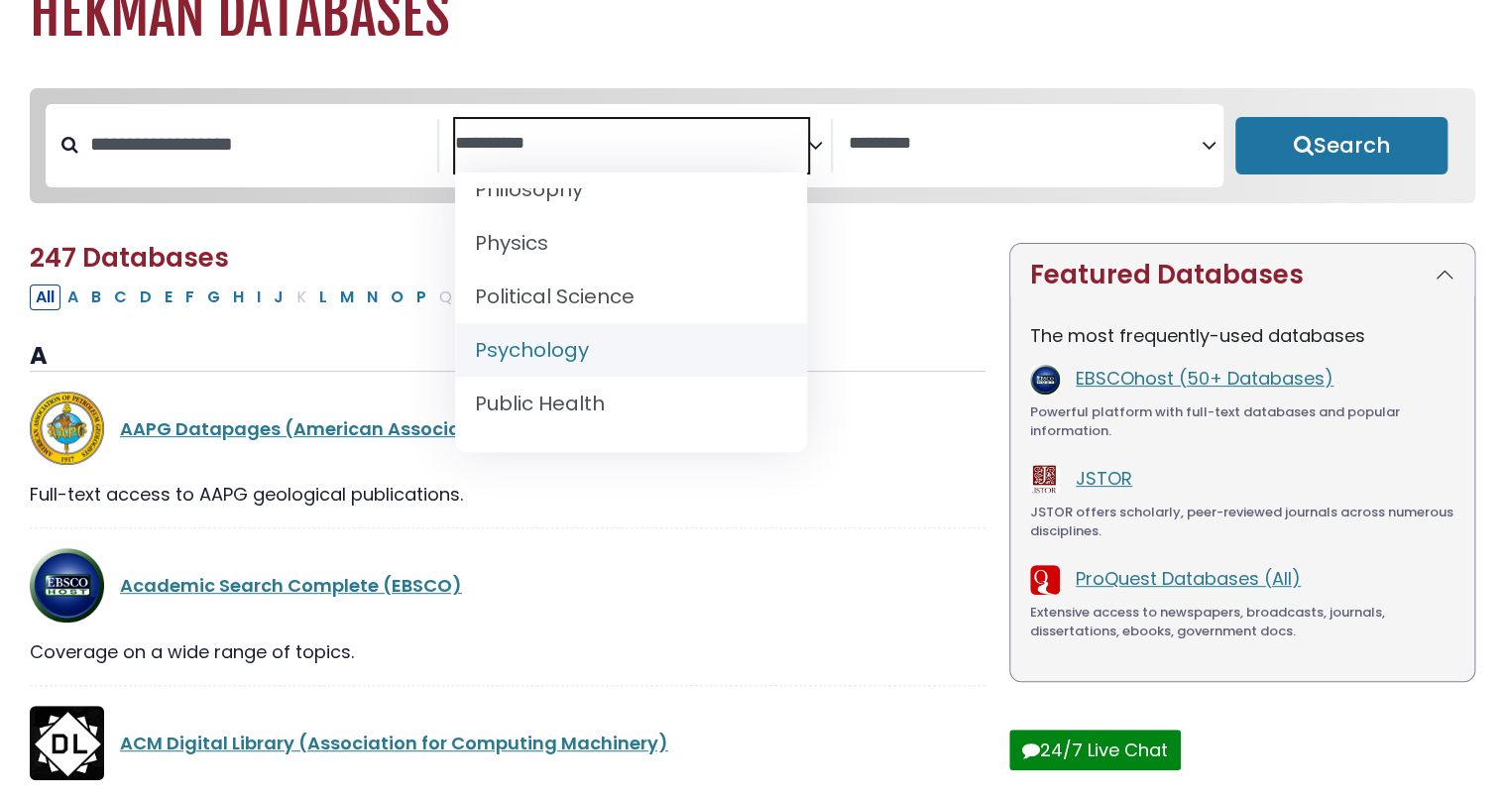
scroll to position [1688, 0]
select select "*****"
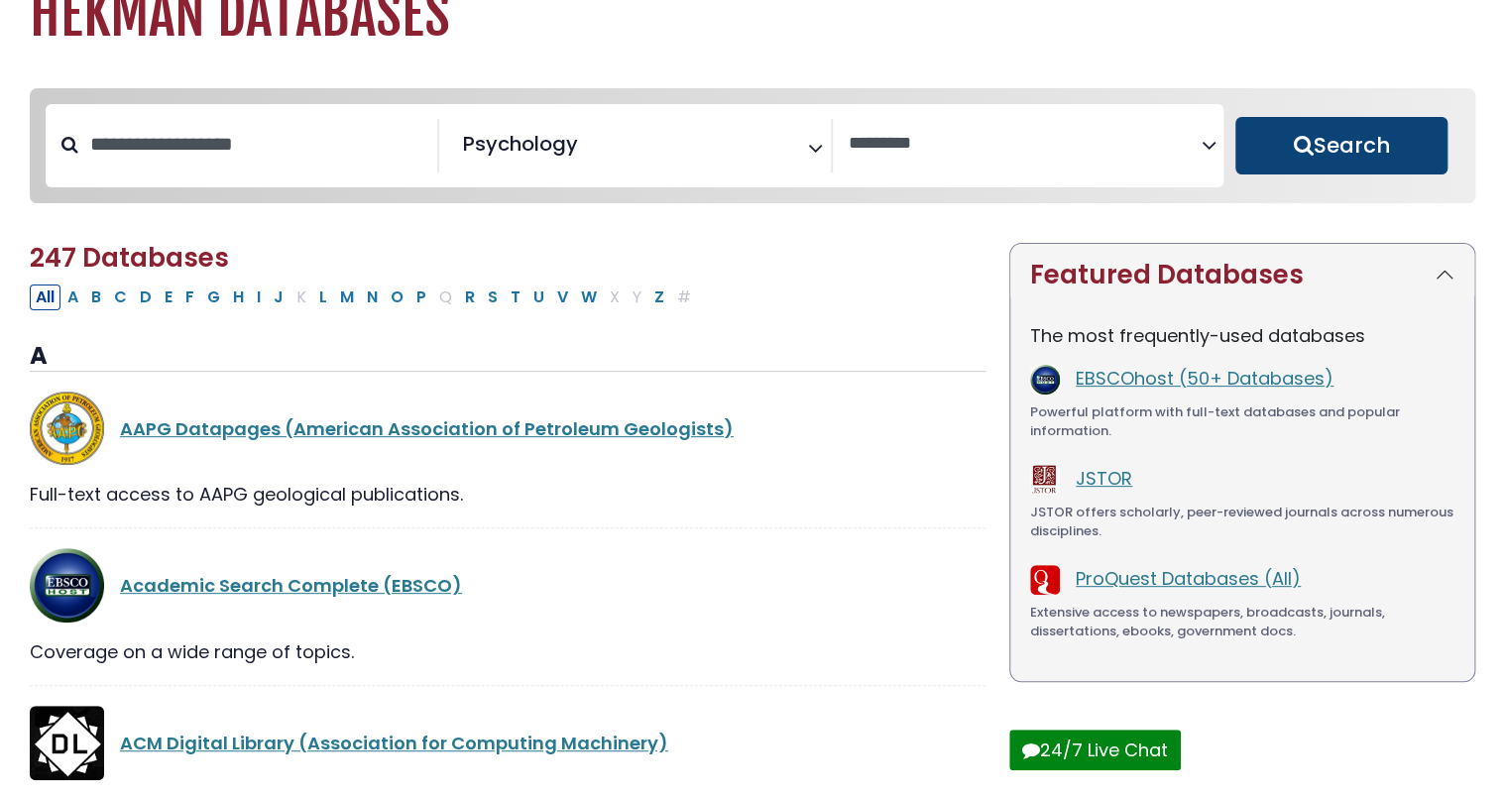
click at [1307, 137] on button "Search" at bounding box center [1341, 146] width 212 height 58
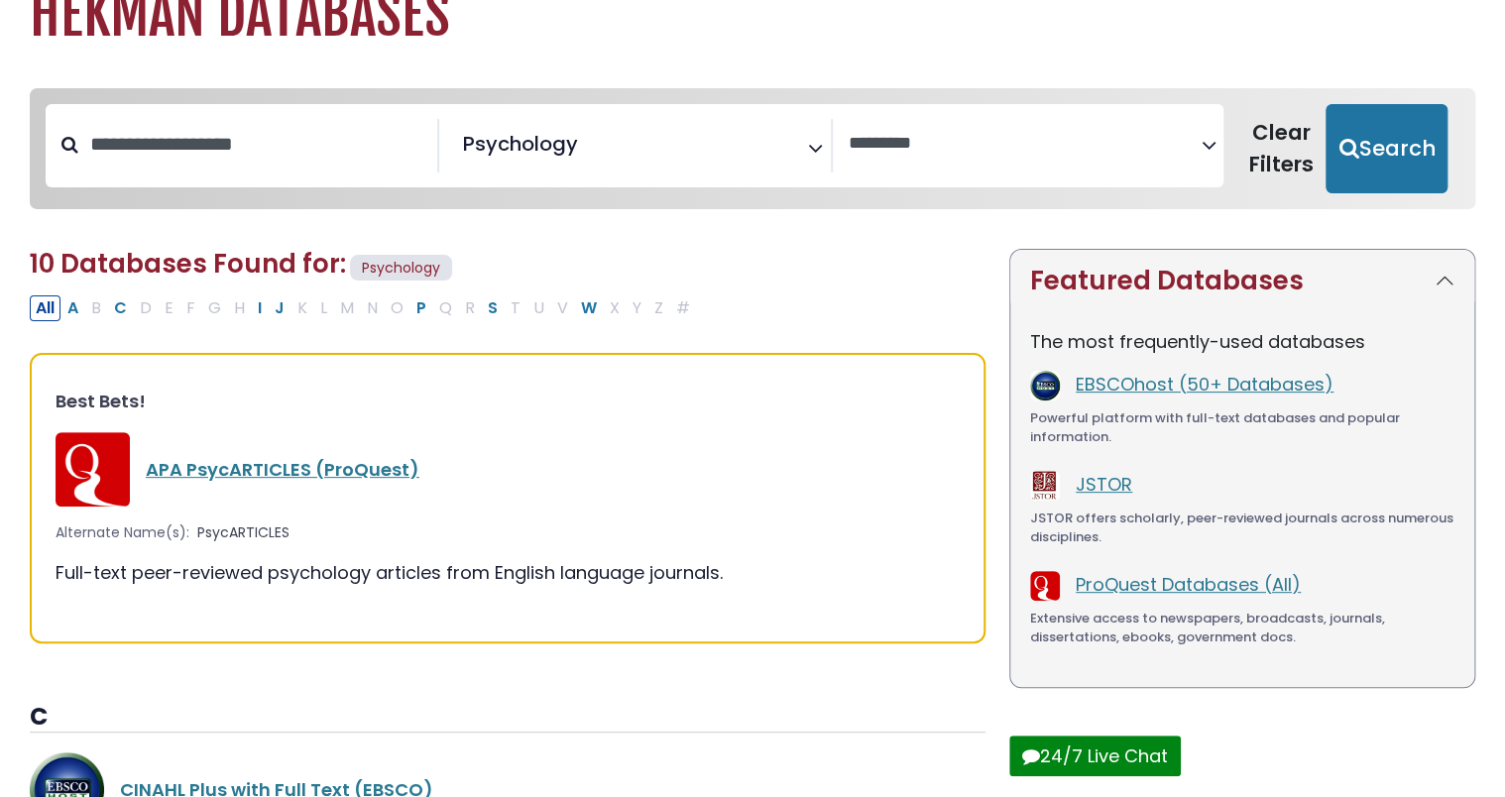
scroll to position [68, 0]
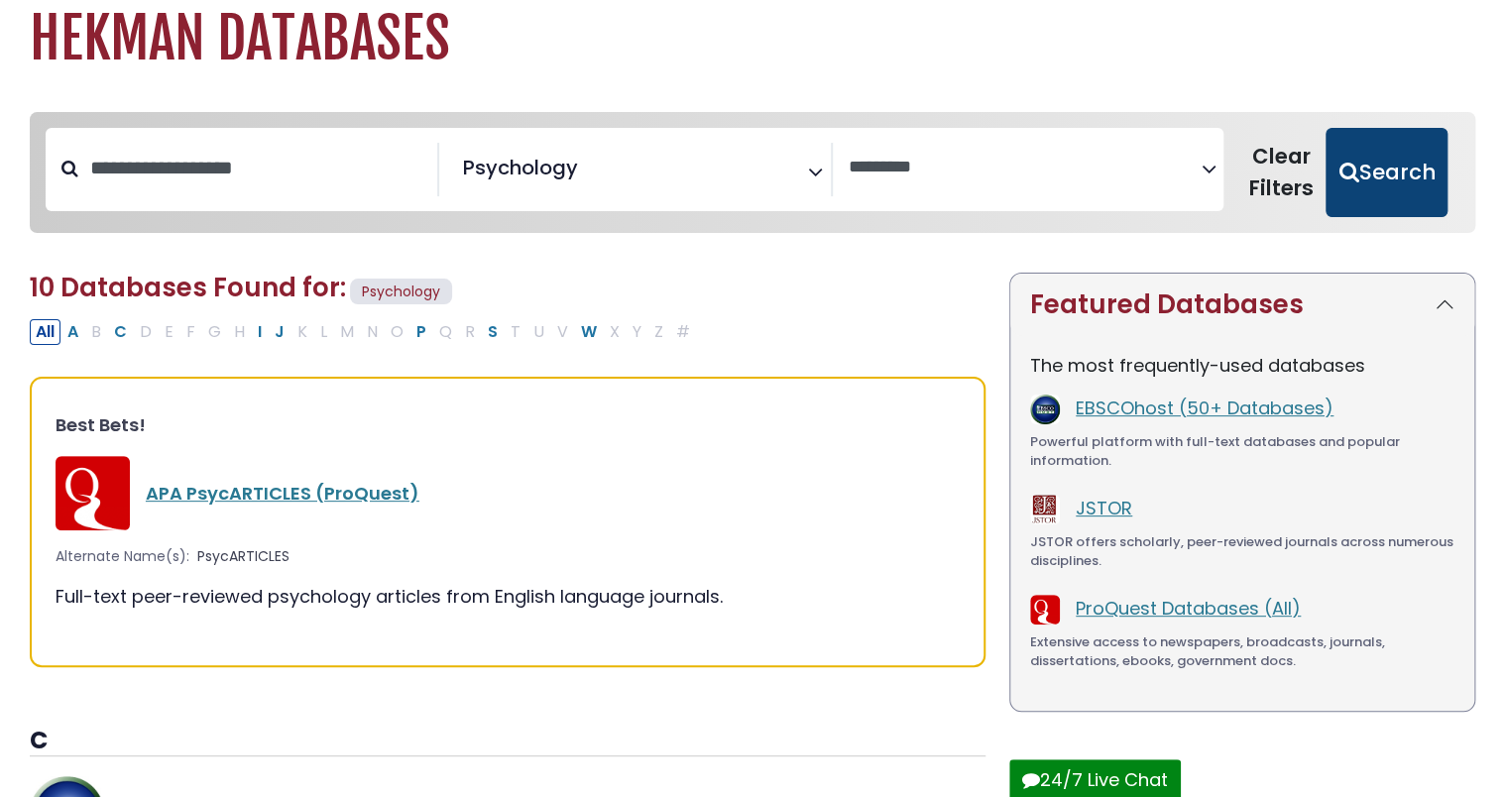
click at [1409, 164] on button "Search" at bounding box center [1387, 172] width 122 height 89
select select "Database Vendors Filter"
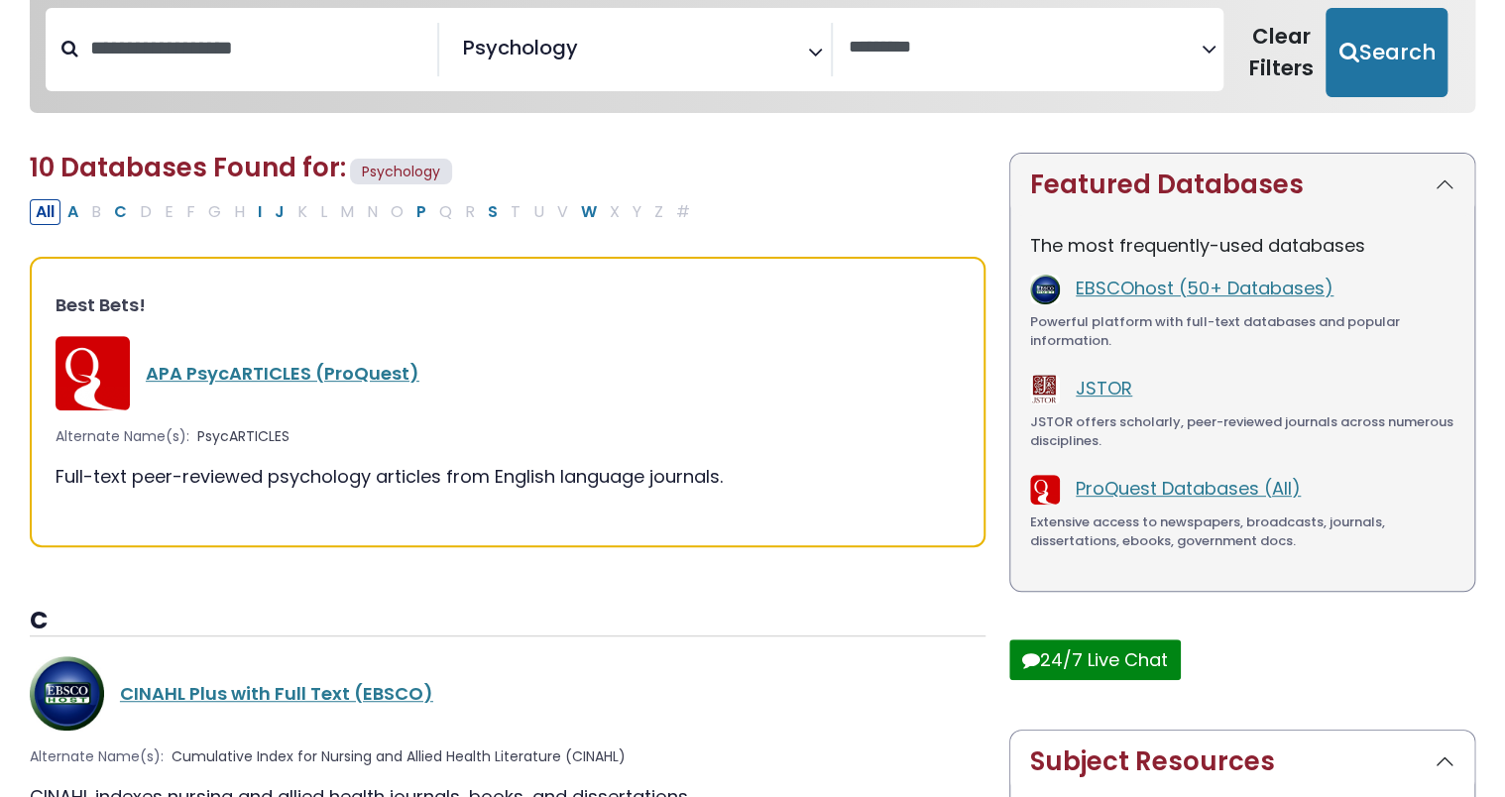
scroll to position [189, 0]
click at [223, 375] on link "APA PsycARTICLES (ProQuest)" at bounding box center [283, 372] width 274 height 25
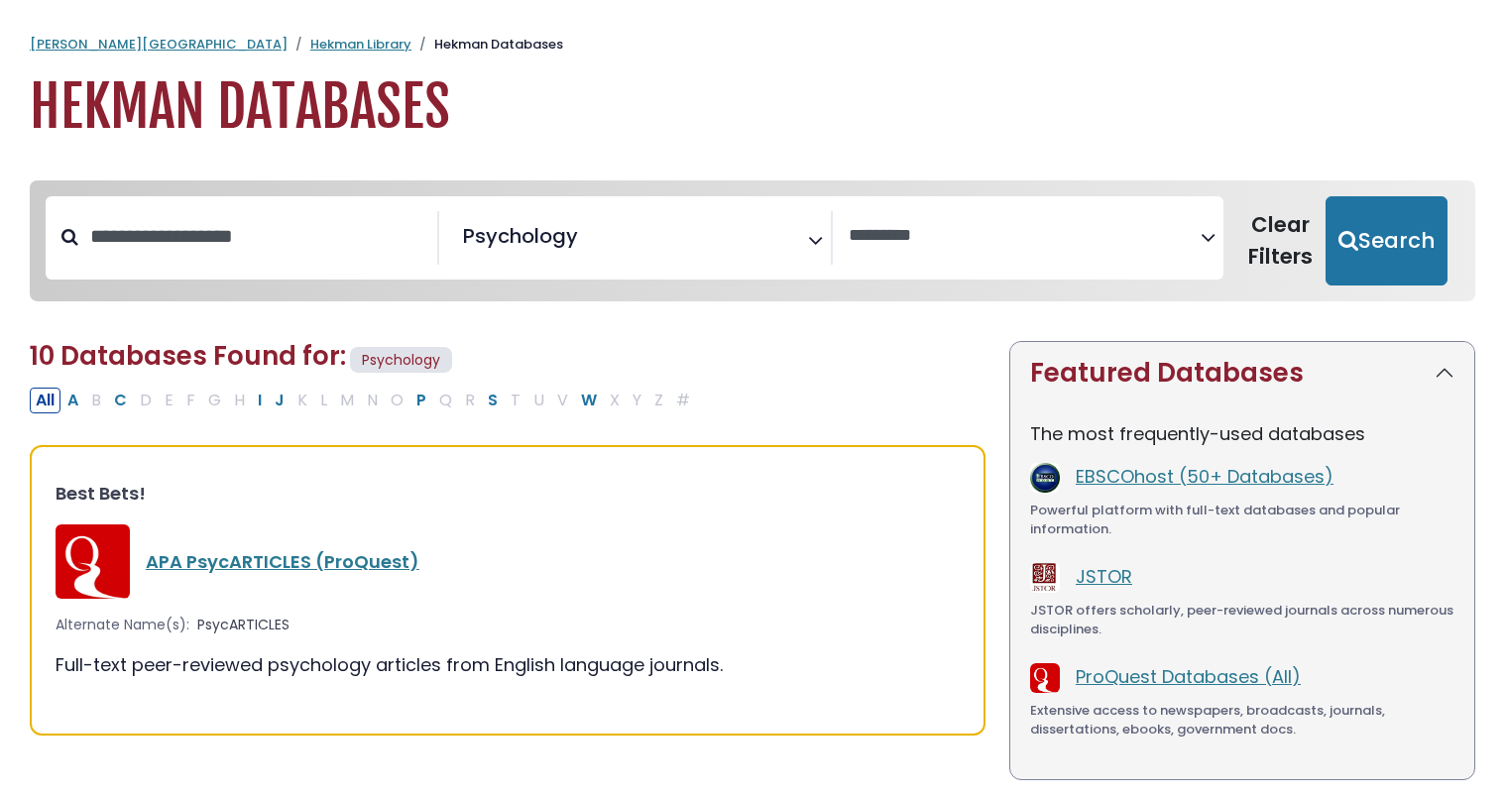
select select "Database Vendors Filter"
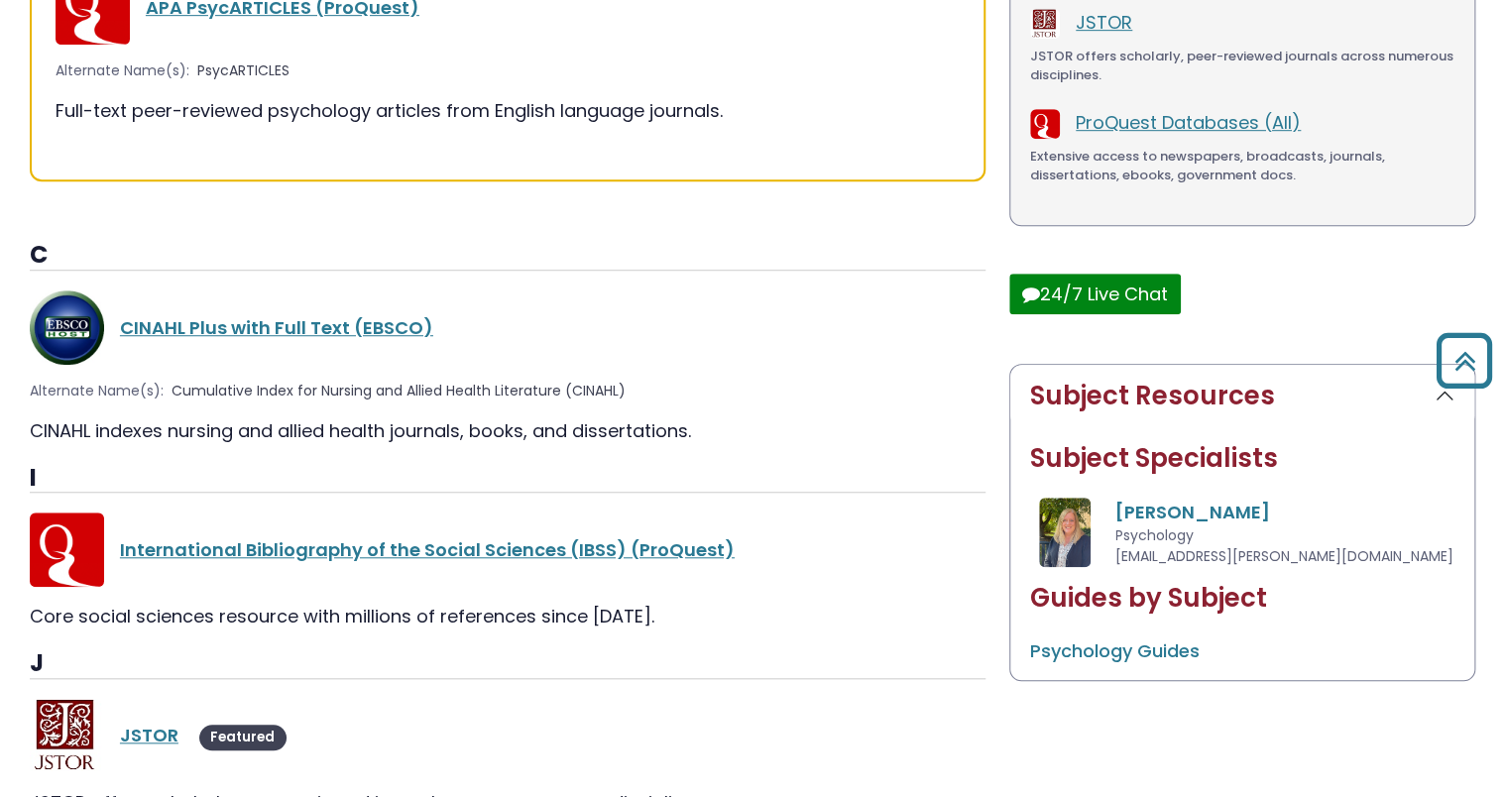
scroll to position [562, 0]
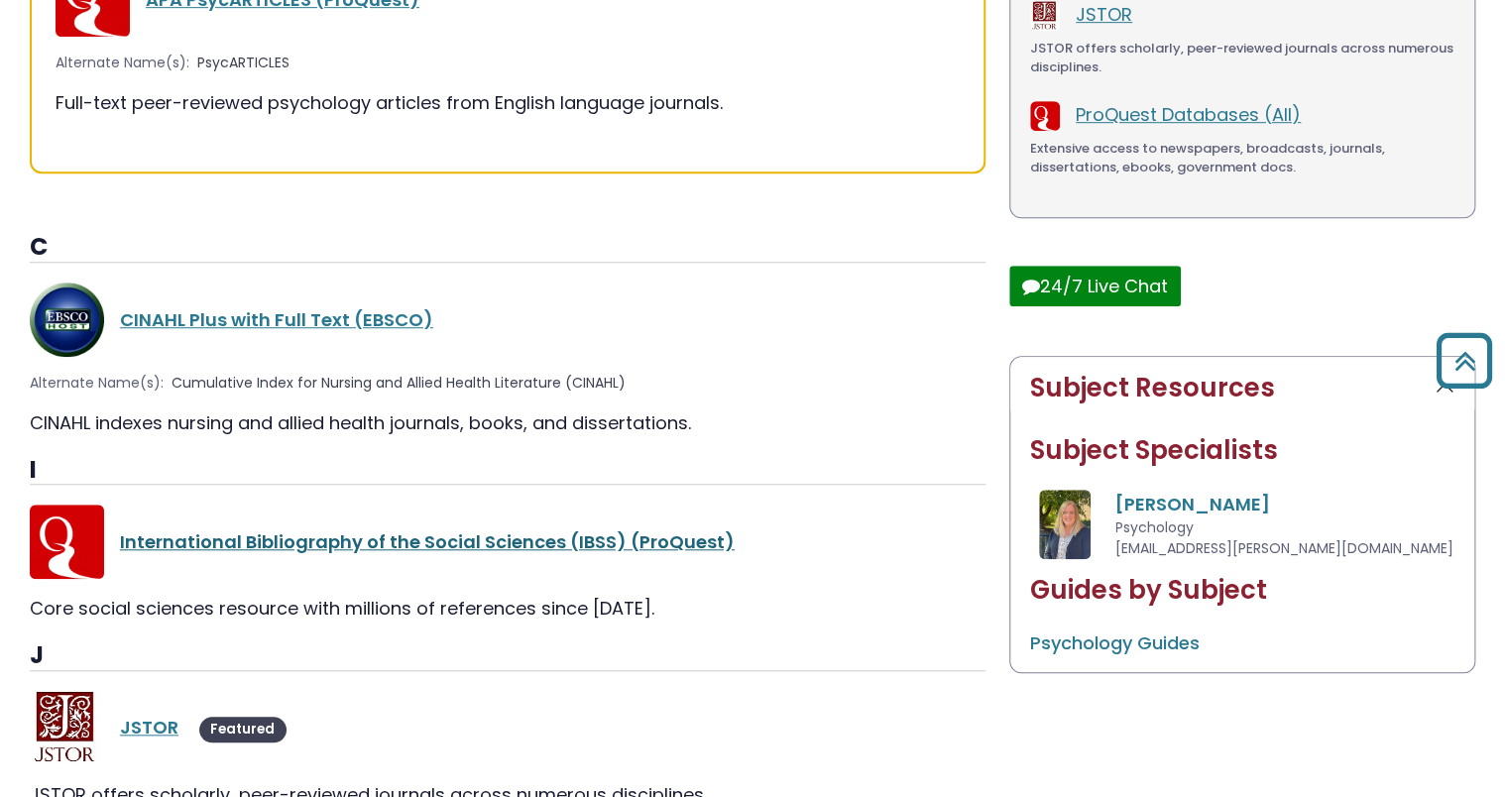
click at [281, 539] on link "International Bibliography of the Social Sciences (IBSS) (ProQuest)" at bounding box center [427, 541] width 615 height 25
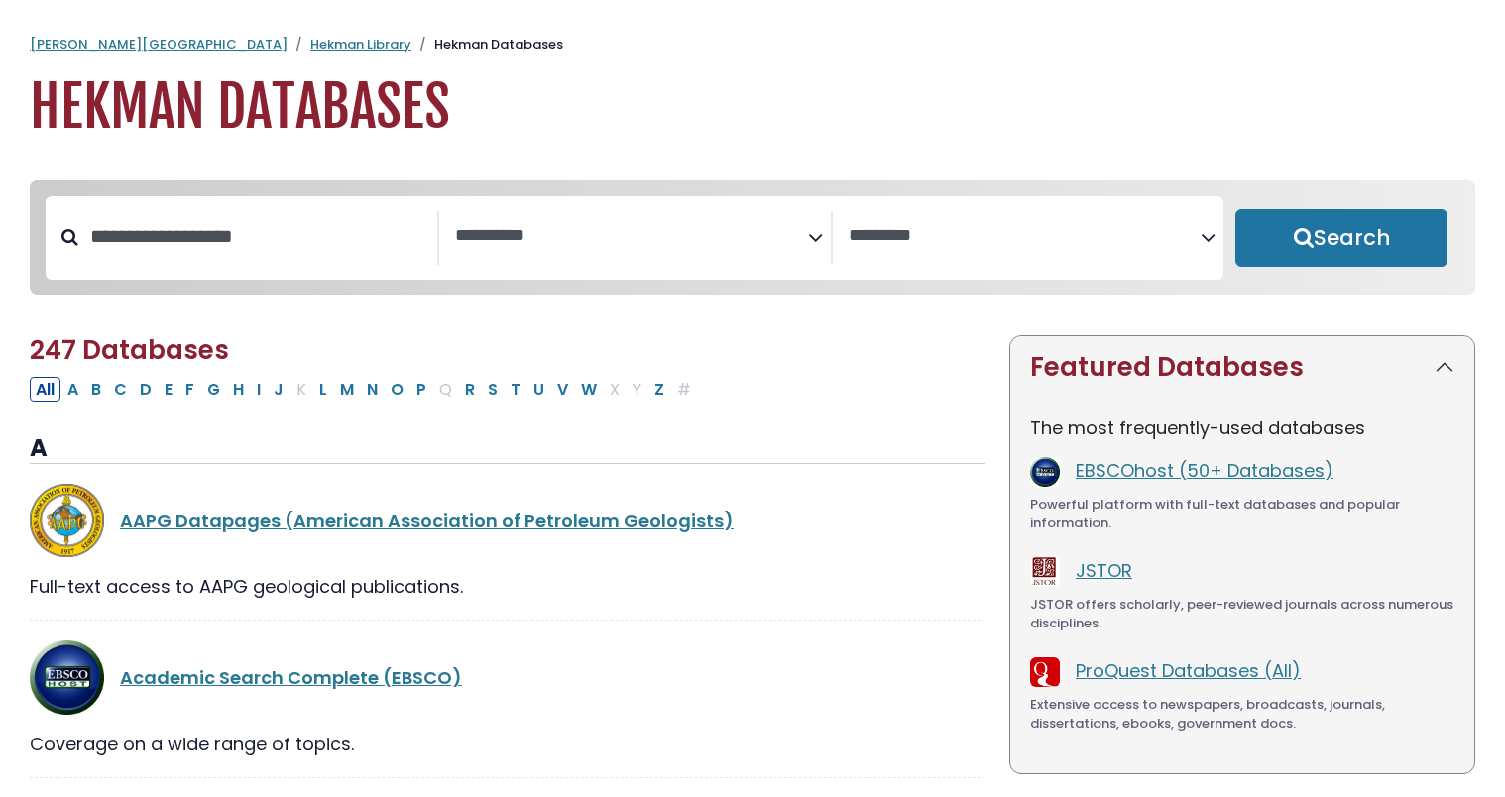
select select "Database Subject Filter"
select select "Database Vendors Filter"
click at [814, 243] on icon "Search filters" at bounding box center [815, 234] width 15 height 30
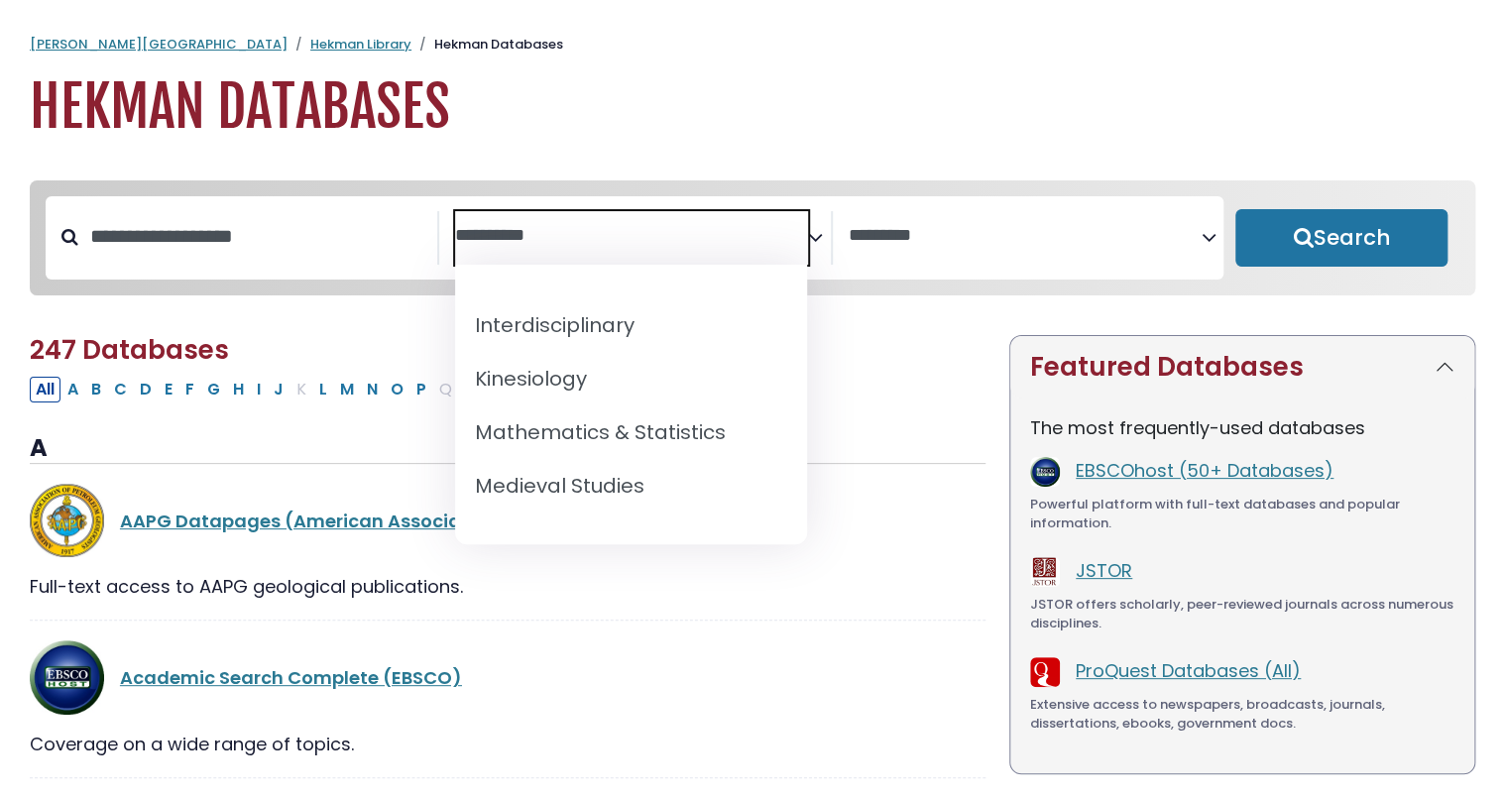
scroll to position [1323, 0]
select select "*****"
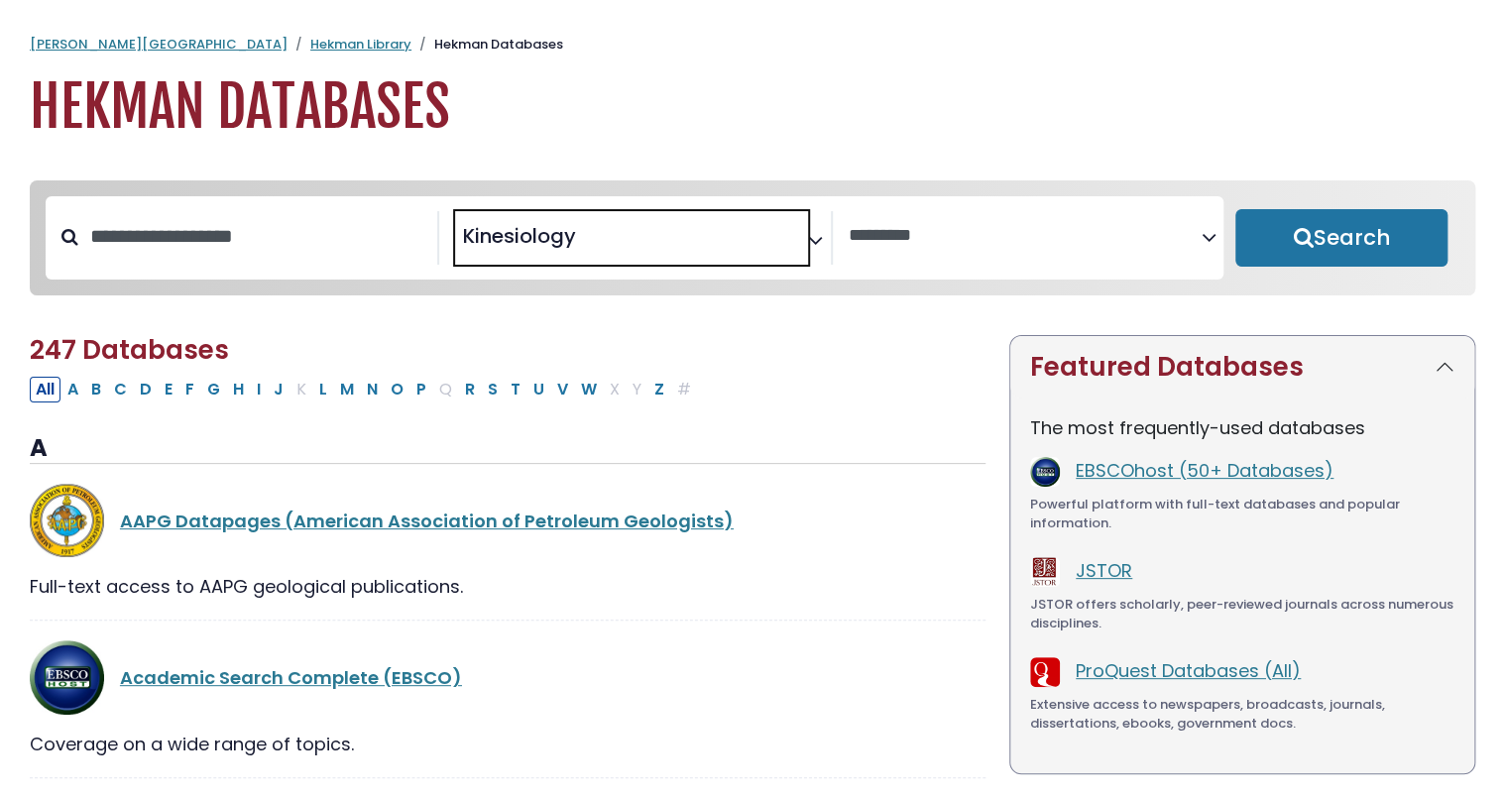
scroll to position [645, 0]
click at [1293, 255] on button "Search" at bounding box center [1341, 238] width 212 height 58
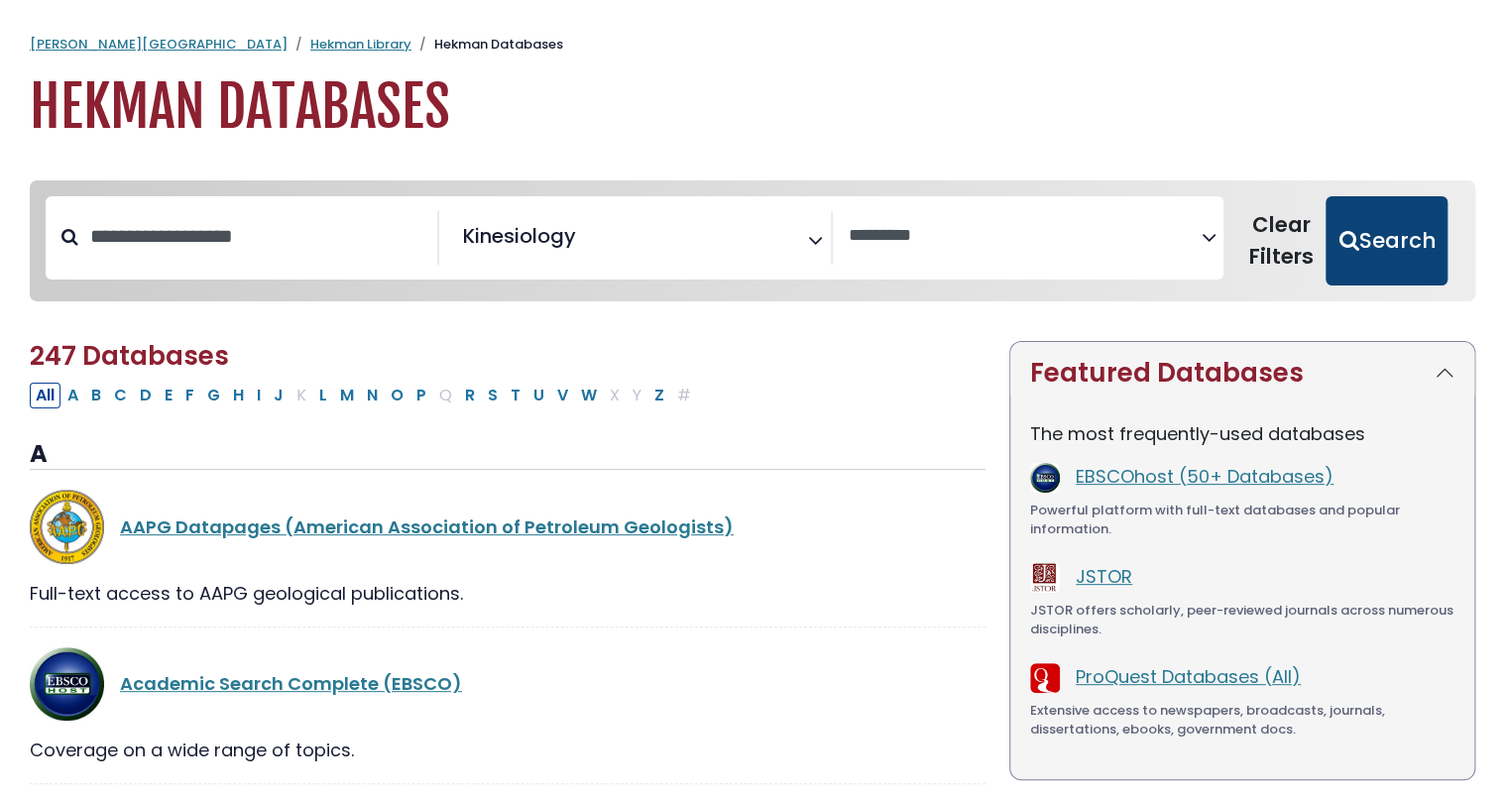
select select "Database Vendors Filter"
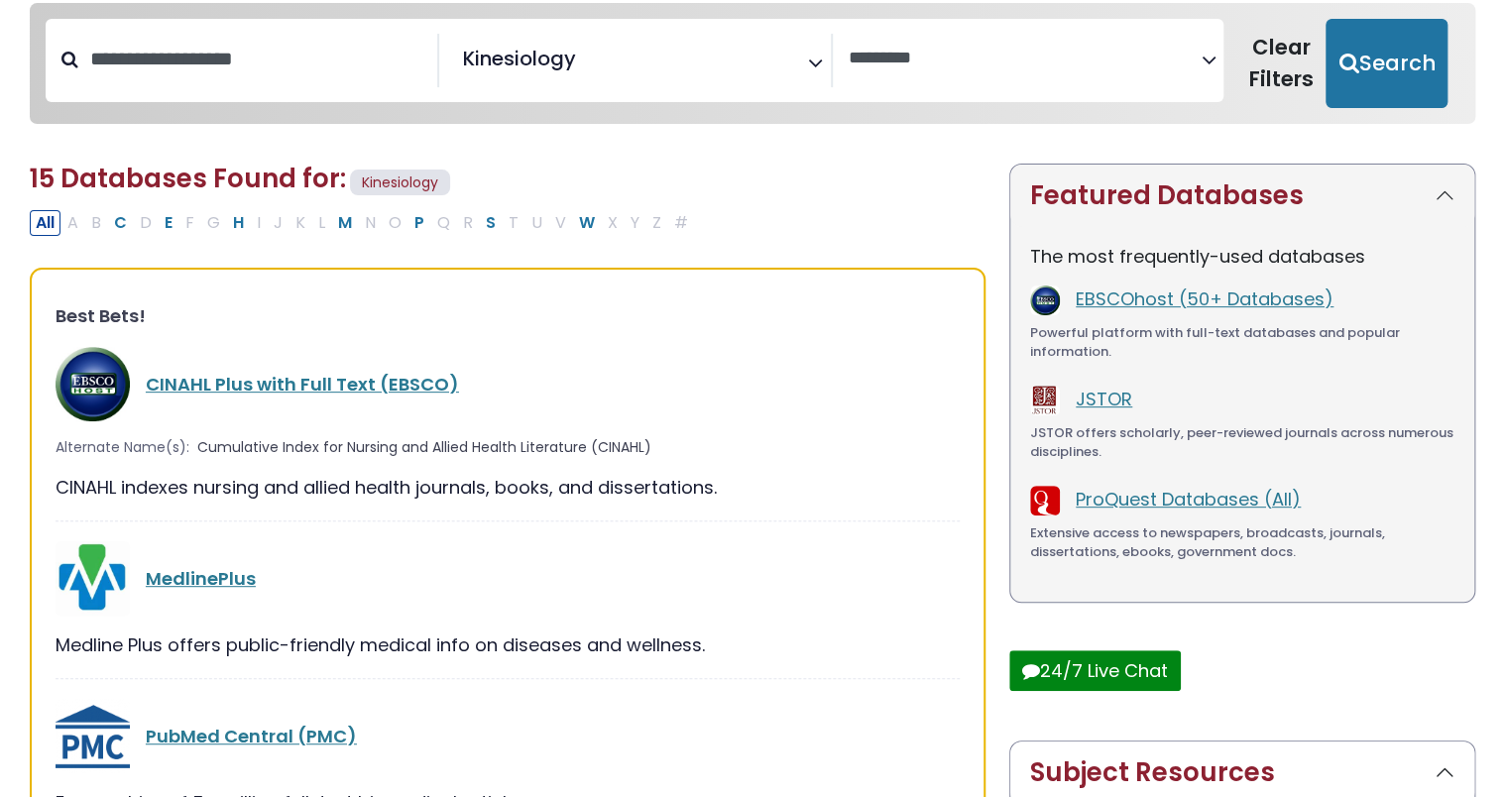
scroll to position [218, 0]
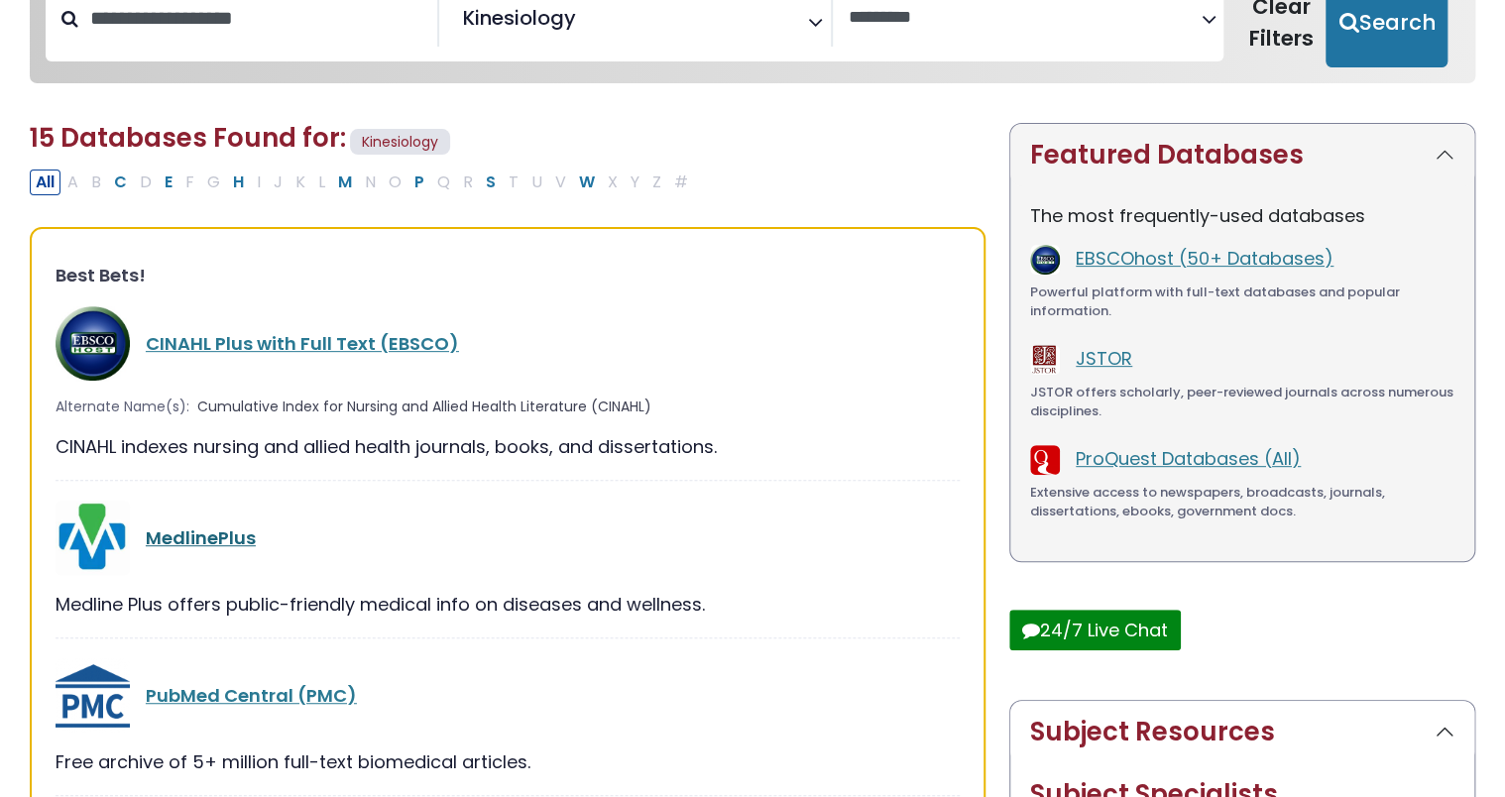
click at [163, 538] on link "MedlinePlus" at bounding box center [201, 538] width 110 height 25
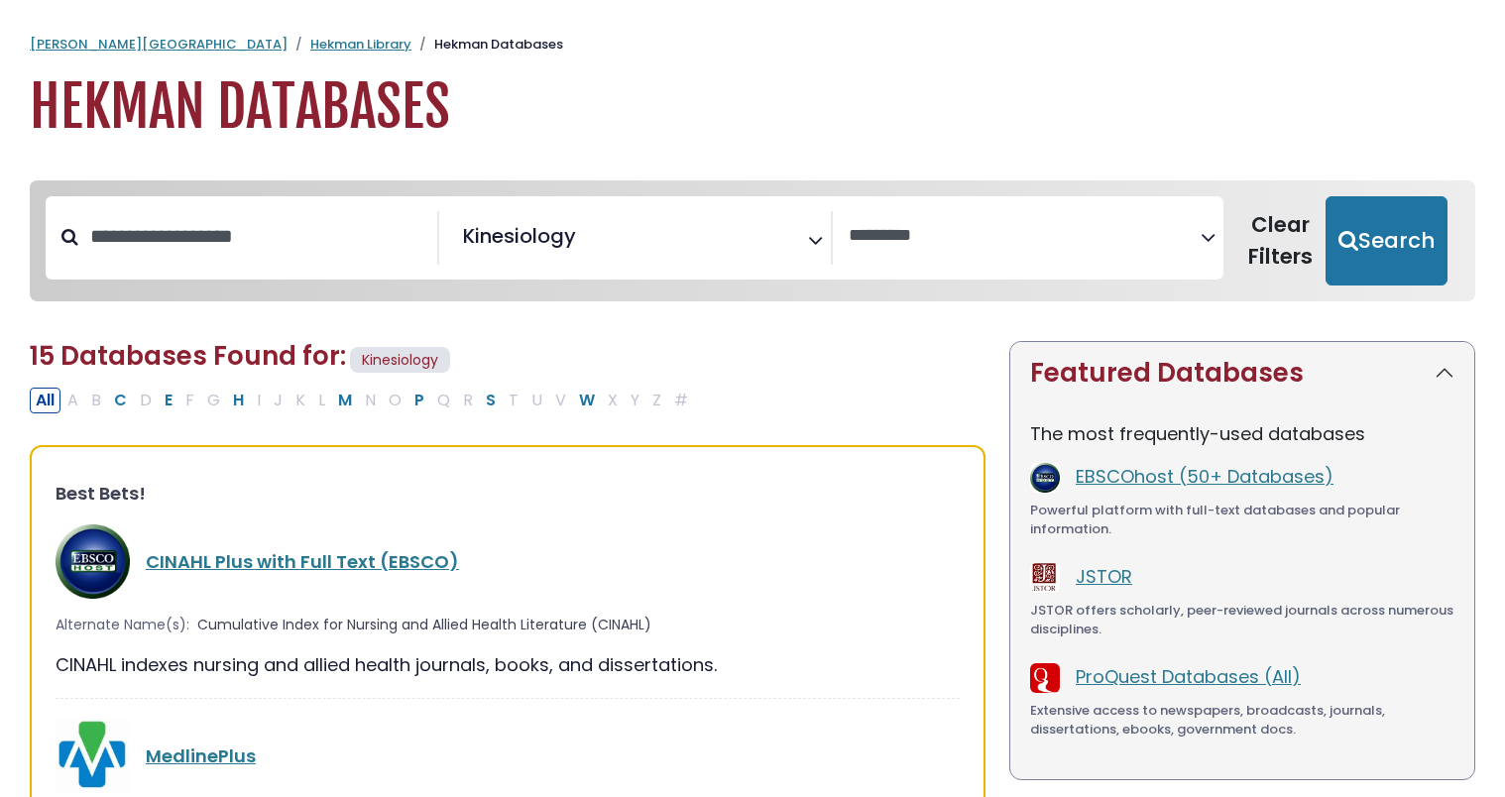
select select "Database Vendors Filter"
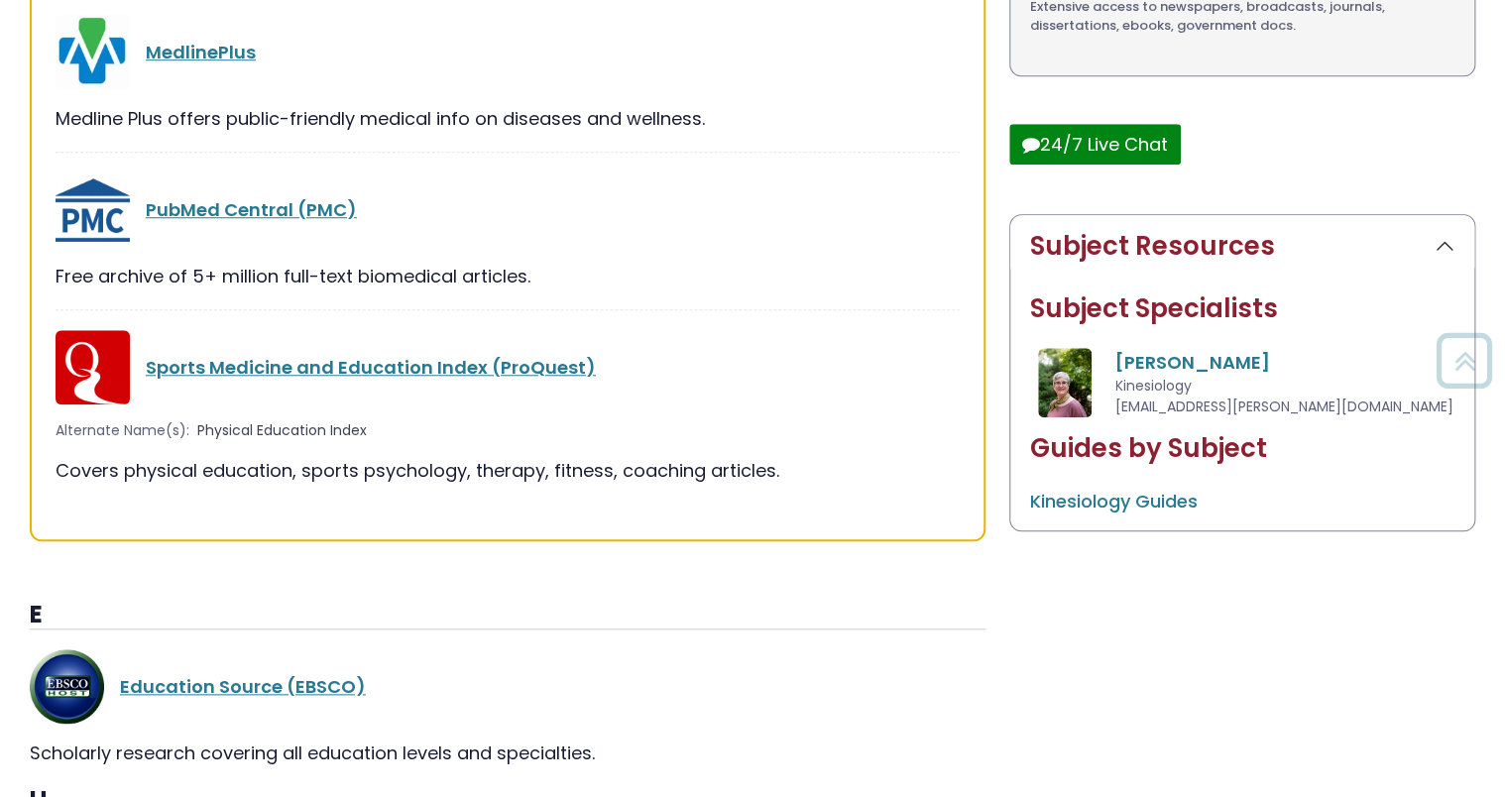
scroll to position [702, 0]
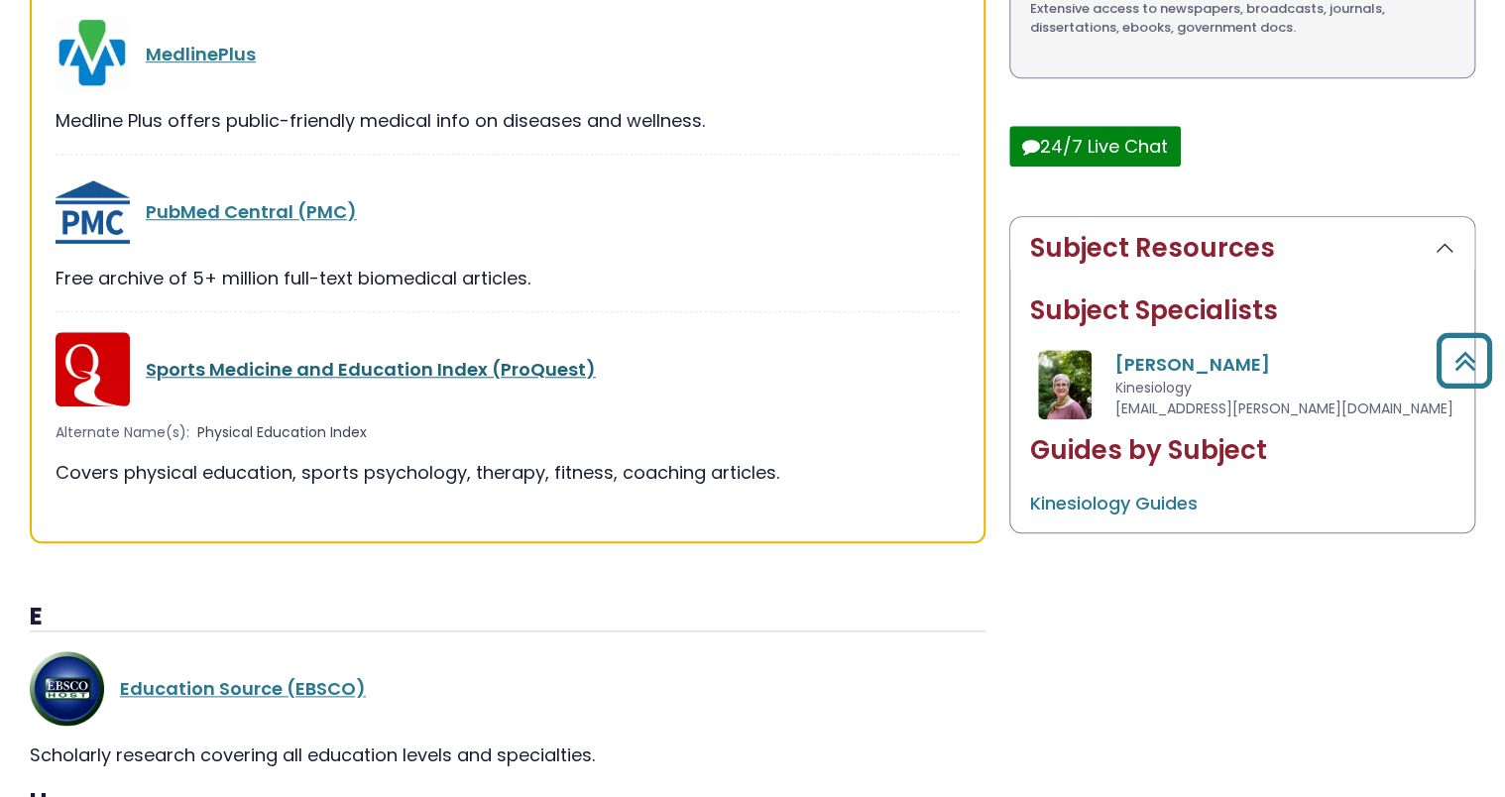
click at [258, 363] on link "Sports Medicine and Education Index (ProQuest)" at bounding box center [371, 369] width 450 height 25
